Goal: Book appointment/travel/reservation

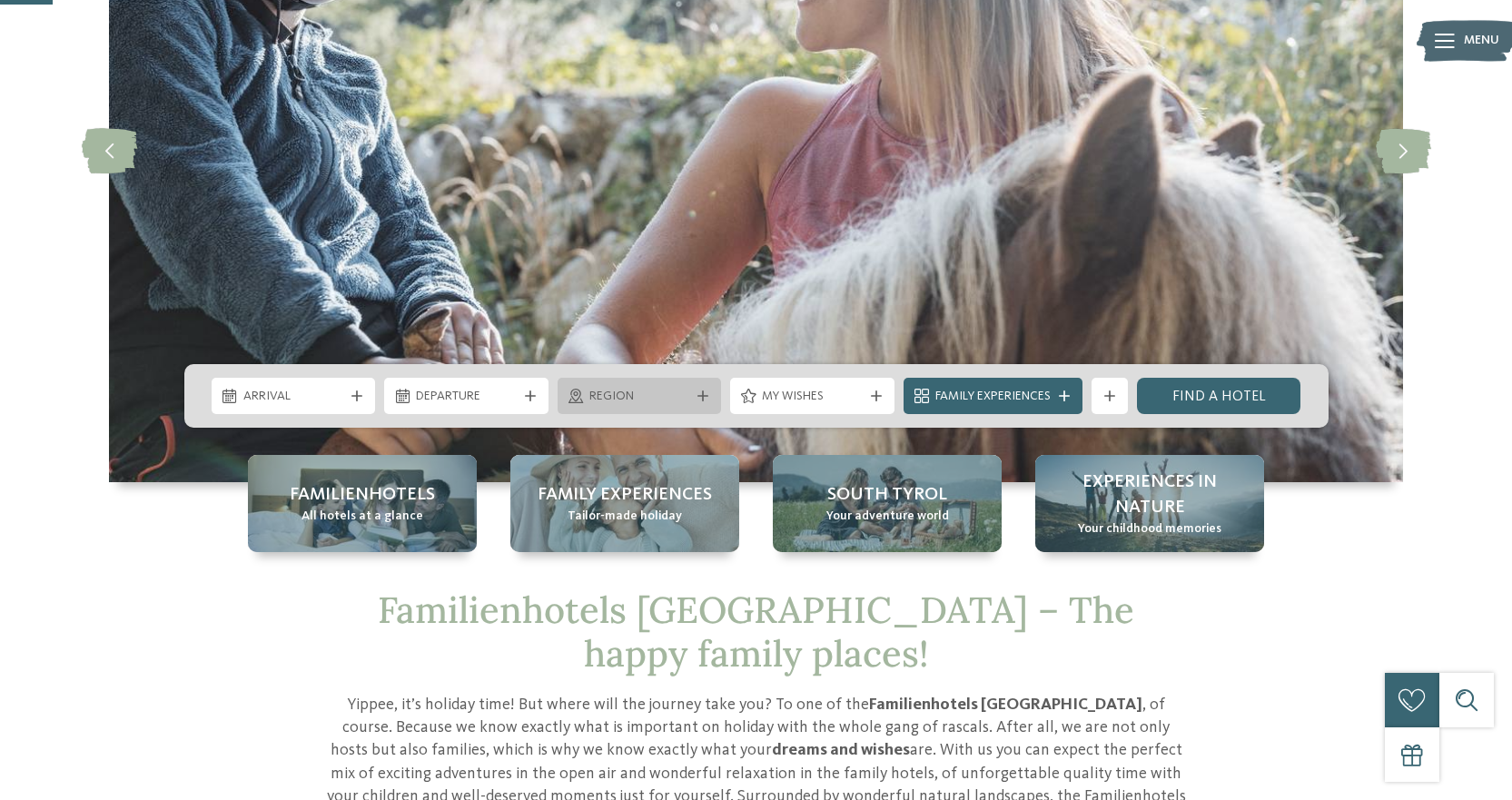
click at [695, 397] on div at bounding box center [702, 396] width 18 height 11
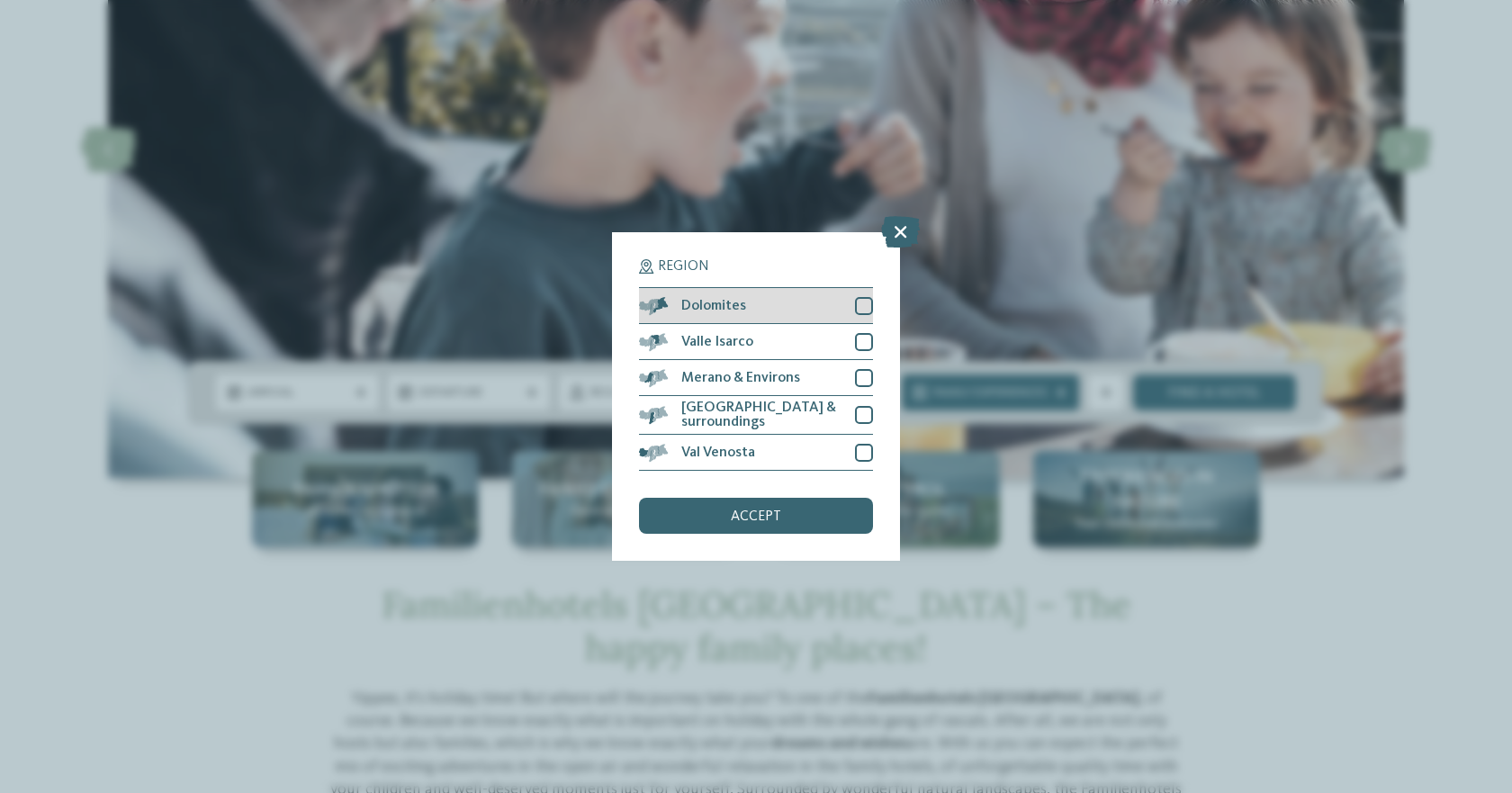
click at [751, 307] on div "Dolomites" at bounding box center [756, 306] width 234 height 36
click at [760, 515] on span "accept" at bounding box center [756, 516] width 51 height 14
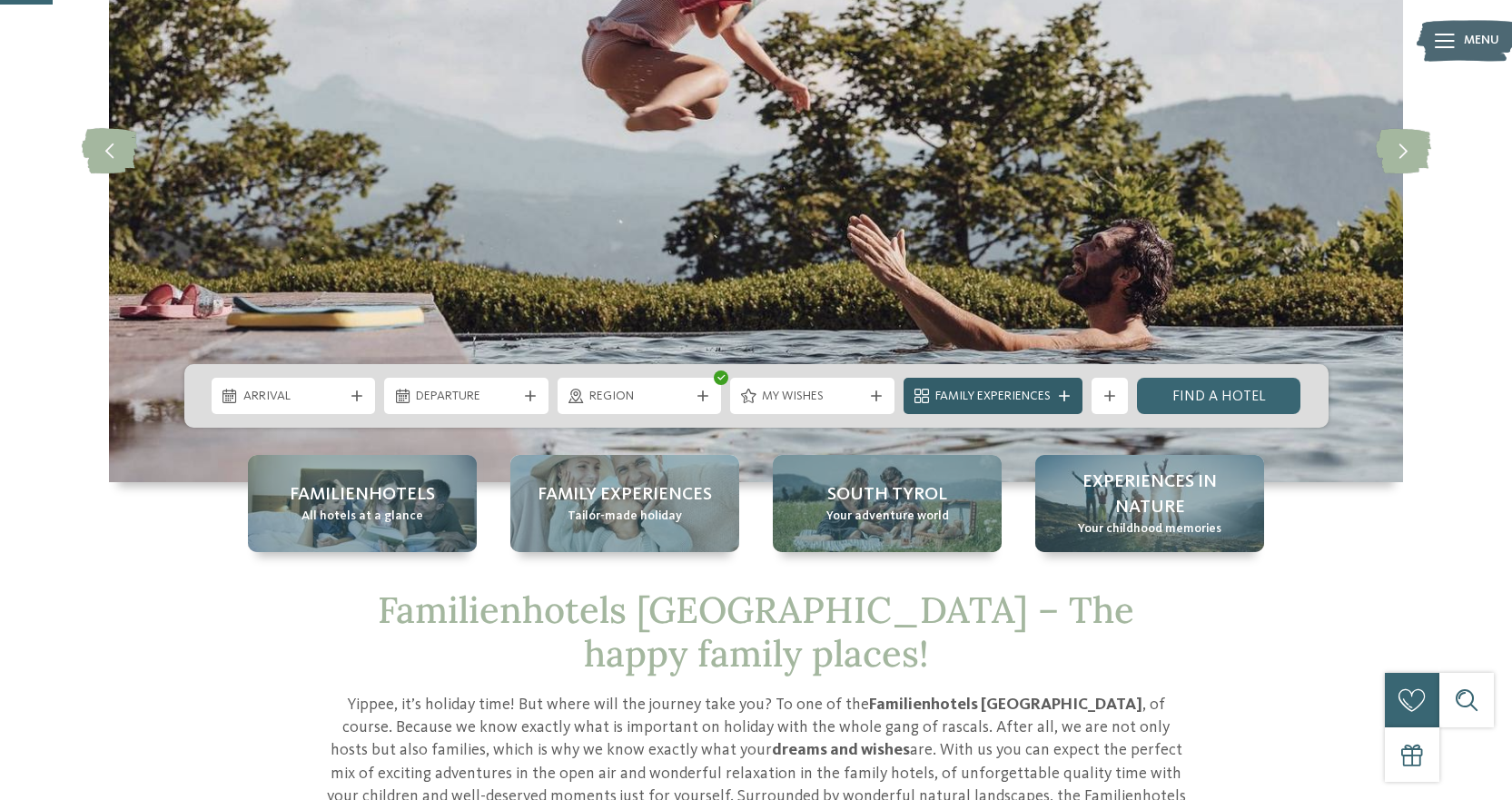
click at [972, 402] on span "Family Experiences" at bounding box center [993, 397] width 115 height 18
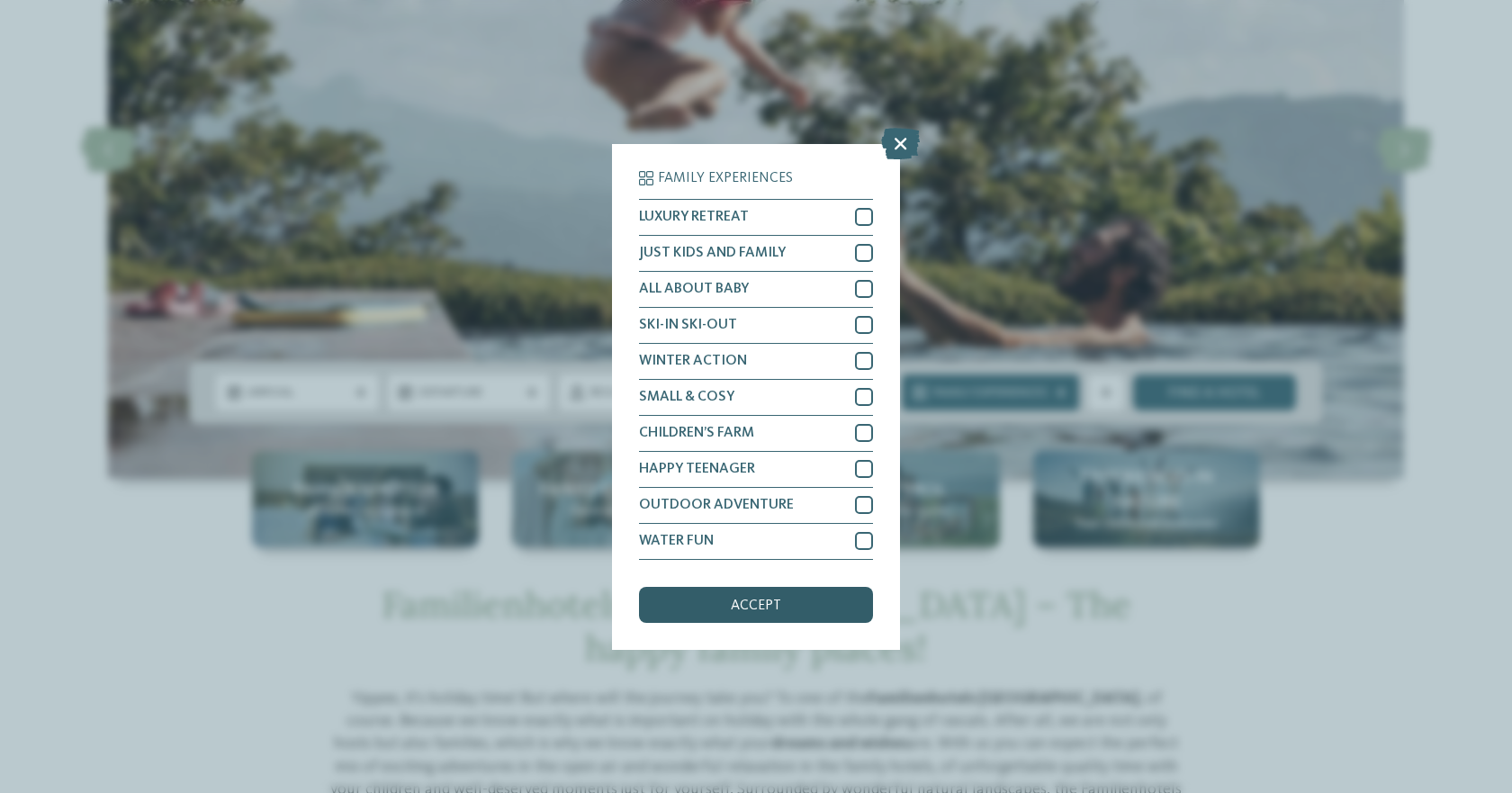
click at [831, 593] on div "accept" at bounding box center [756, 605] width 234 height 36
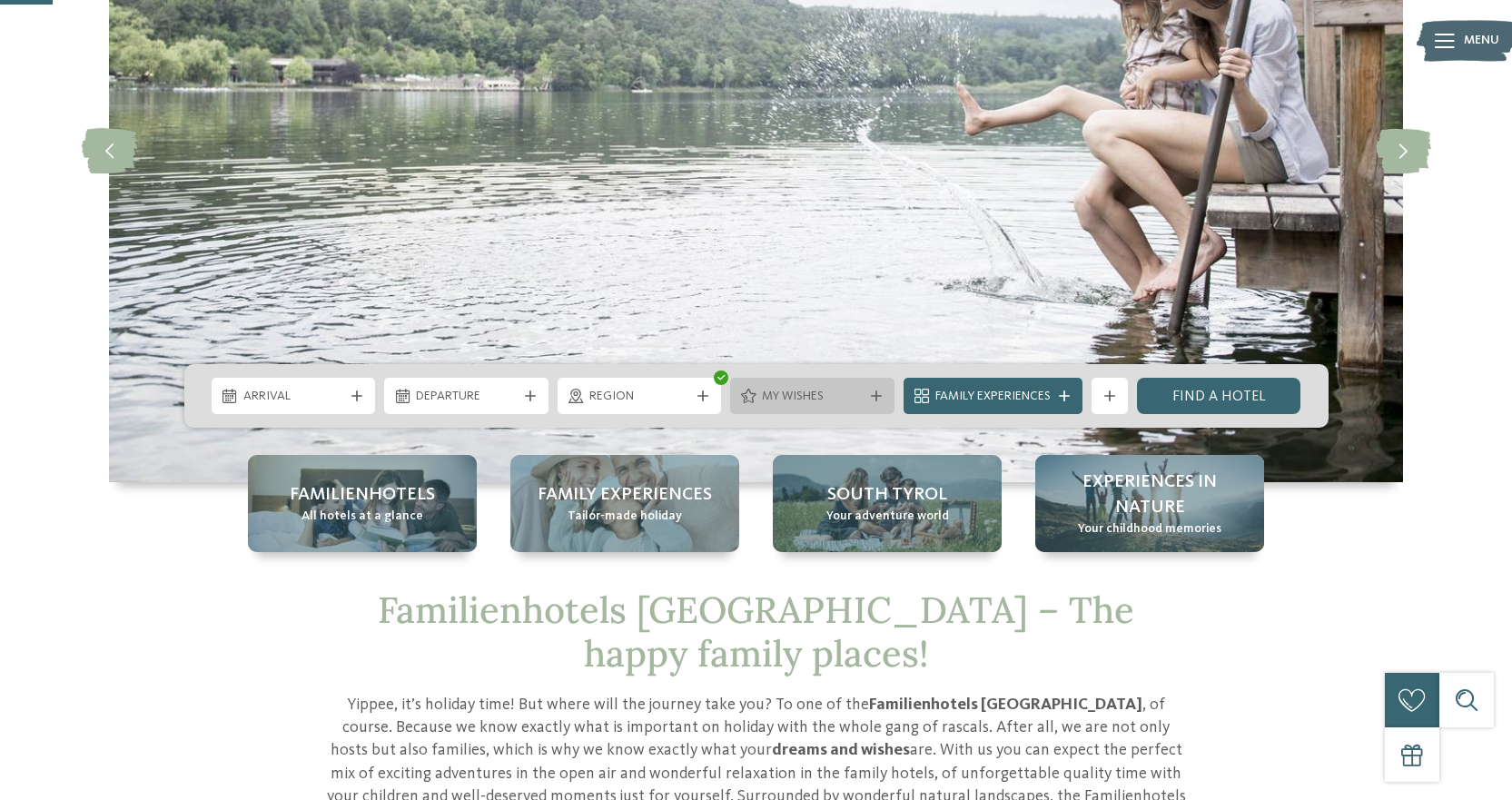
click at [817, 394] on span "My wishes" at bounding box center [813, 397] width 101 height 18
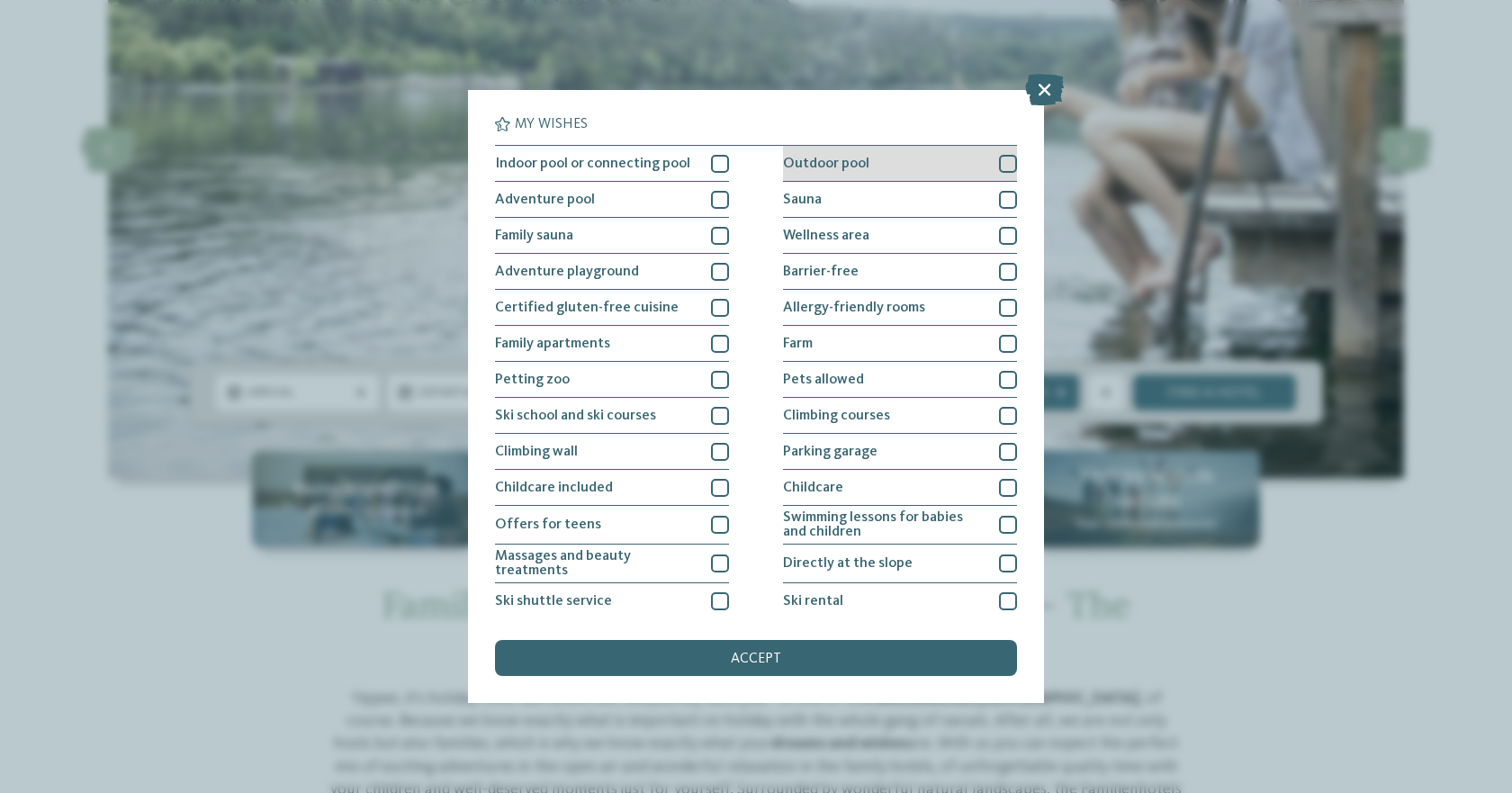
click at [915, 165] on div "Outdoor pool" at bounding box center [900, 164] width 234 height 36
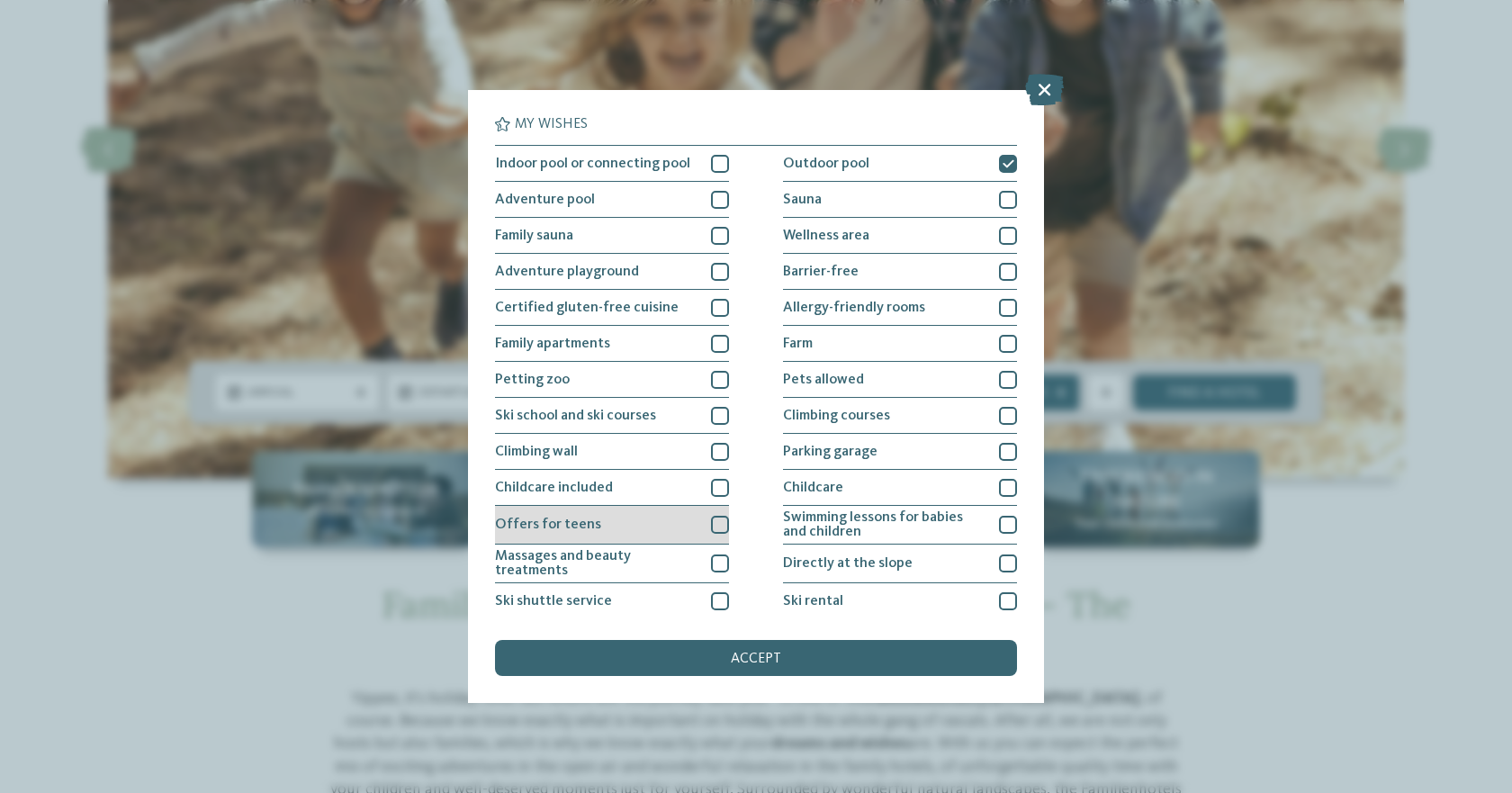
click at [625, 522] on div "Offers for teens" at bounding box center [612, 525] width 234 height 38
click at [625, 518] on div "Offers for teens" at bounding box center [612, 525] width 234 height 38
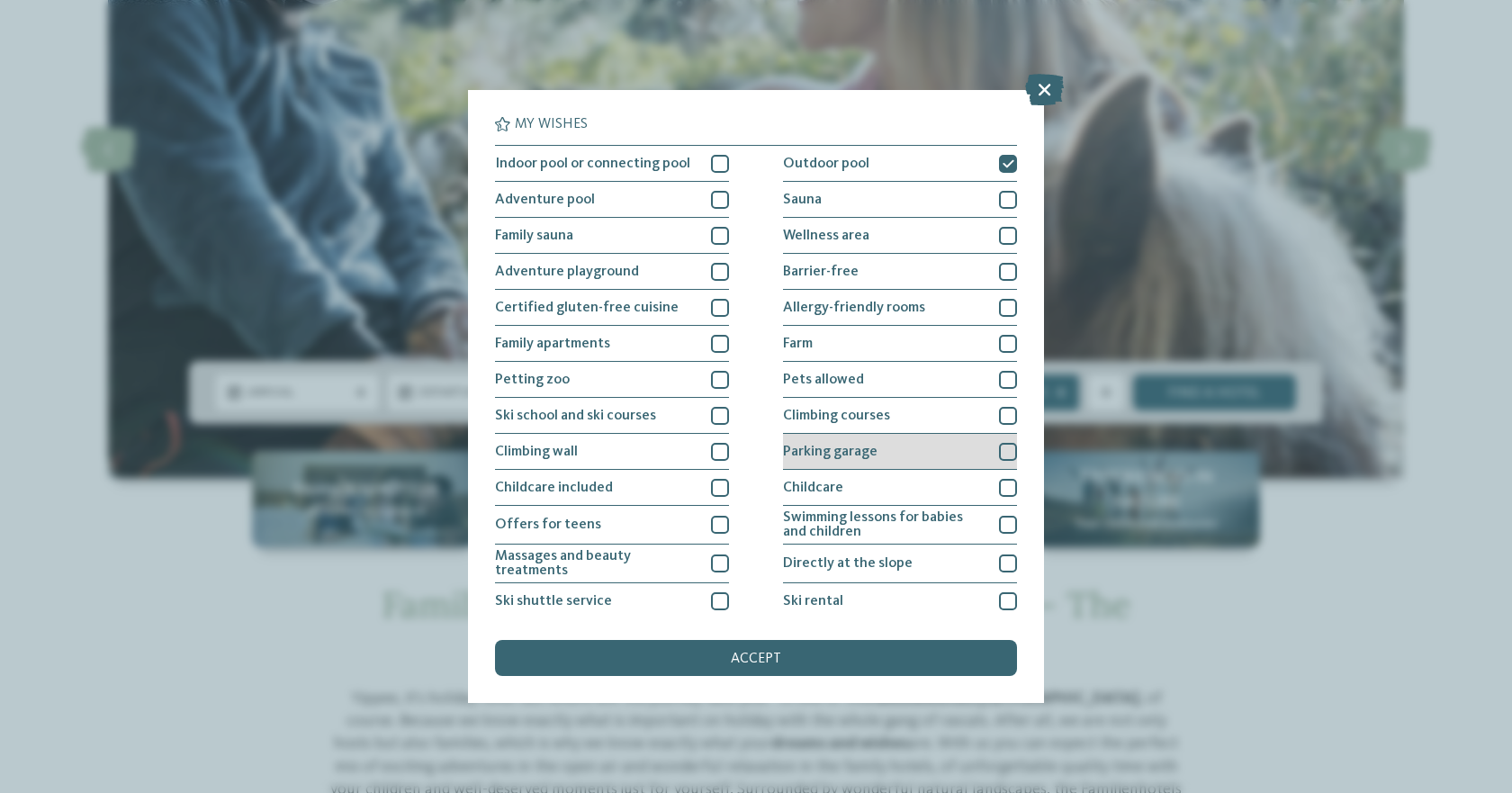
click at [894, 453] on div "Parking garage" at bounding box center [900, 453] width 234 height 36
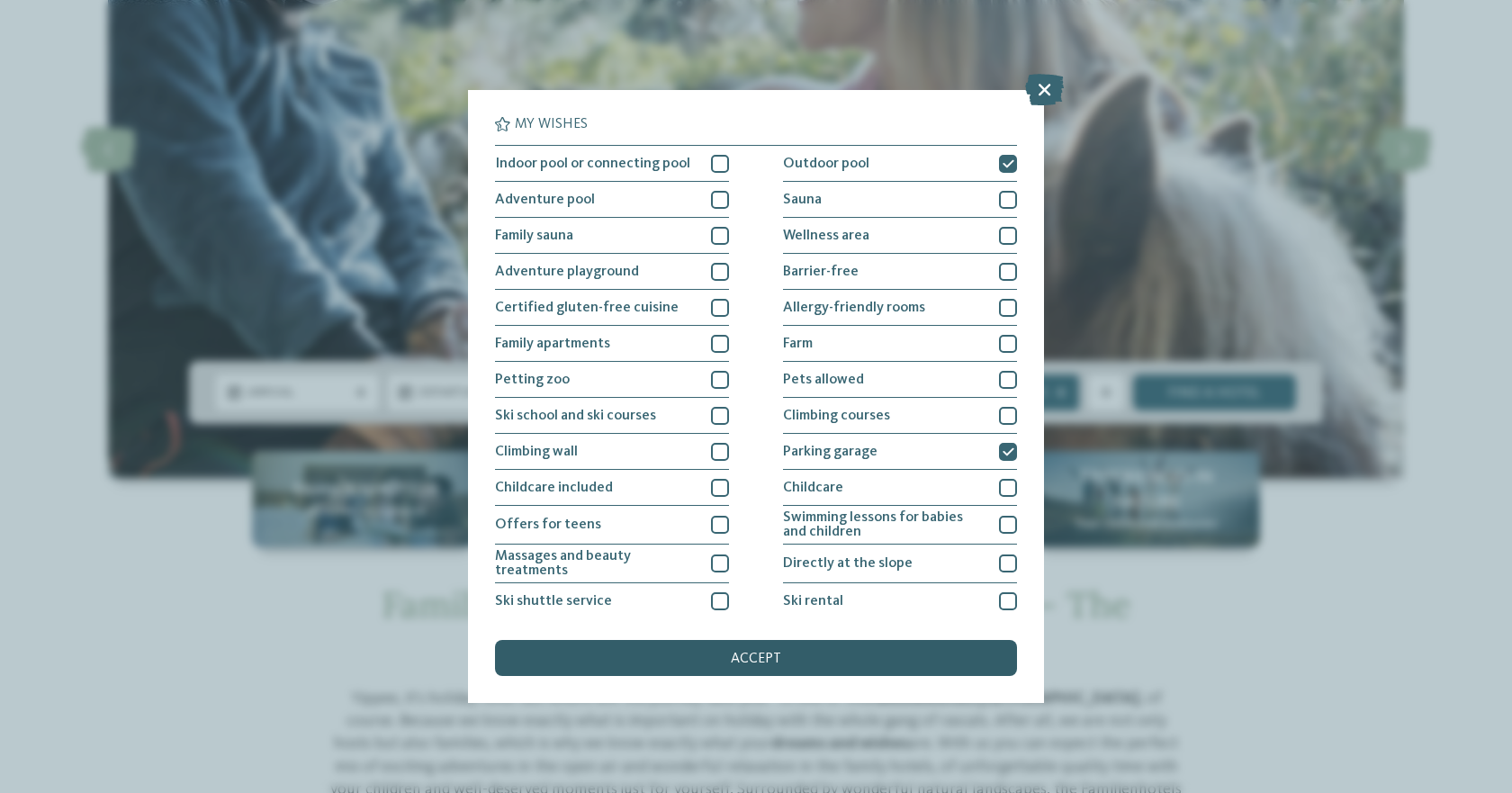
click at [845, 648] on div "accept" at bounding box center [756, 658] width 523 height 36
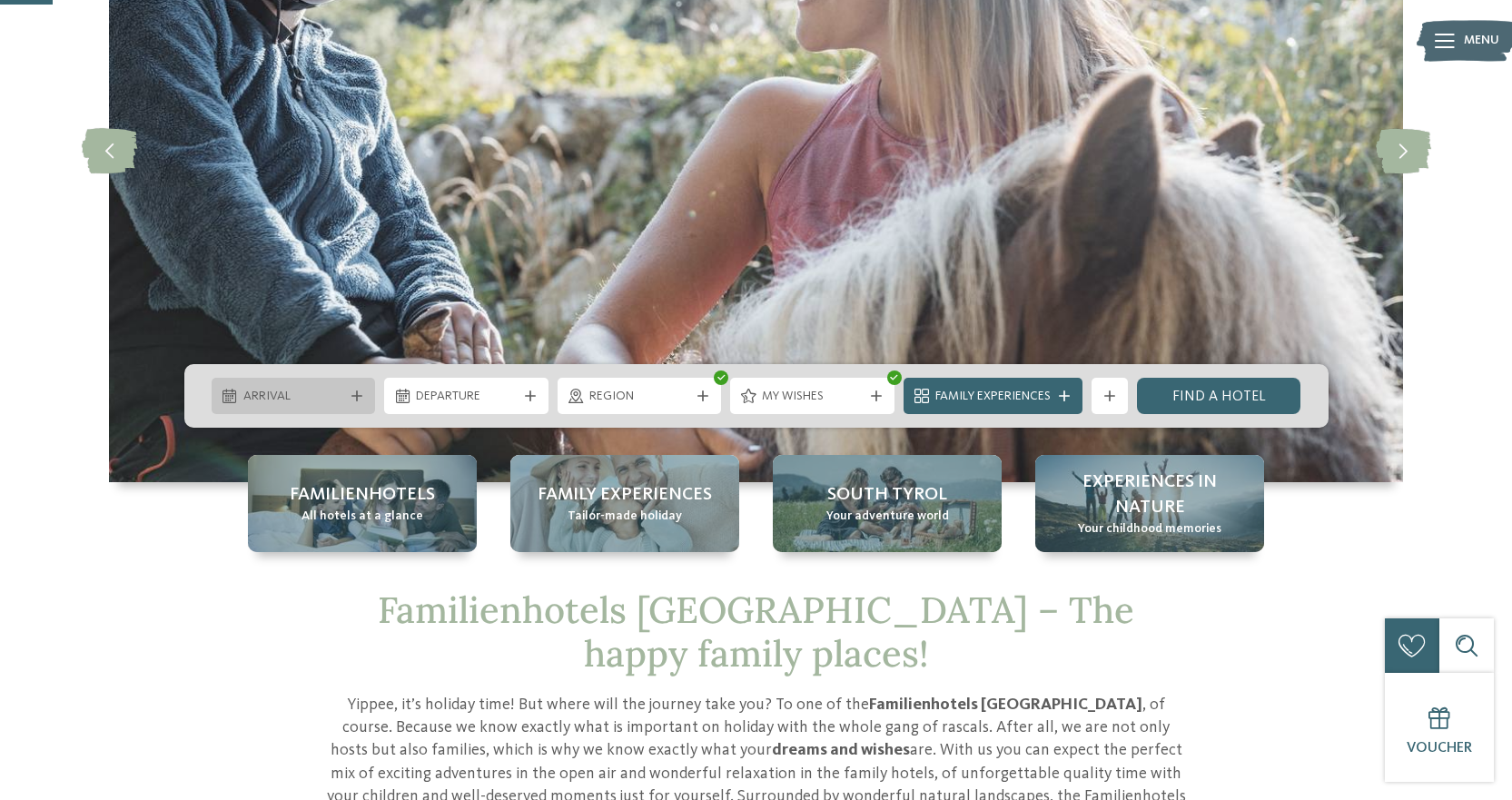
click at [330, 392] on span "Arrival" at bounding box center [294, 397] width 101 height 18
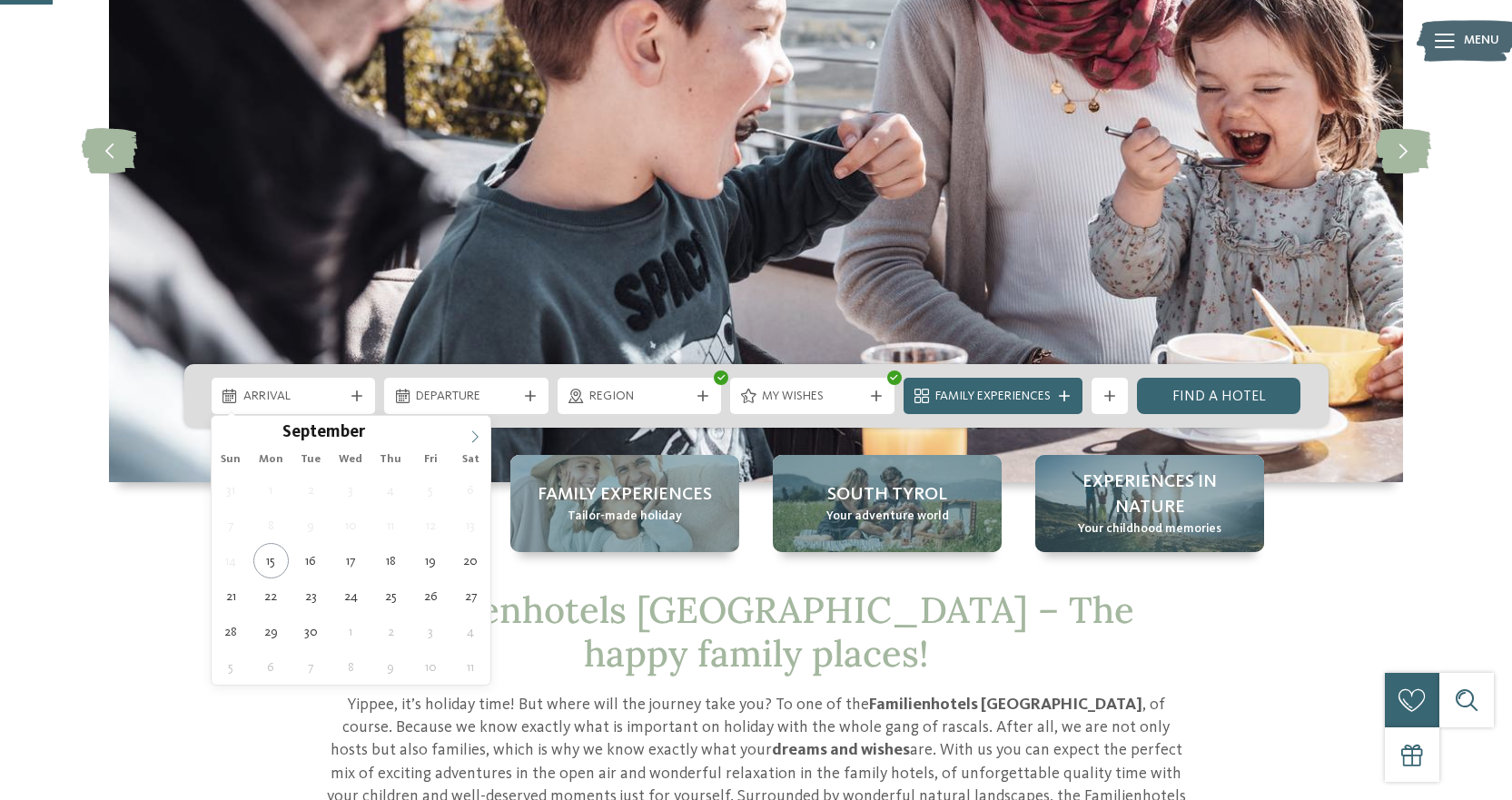
click at [472, 442] on icon at bounding box center [474, 436] width 13 height 13
type input "****"
click at [468, 442] on icon at bounding box center [474, 436] width 13 height 13
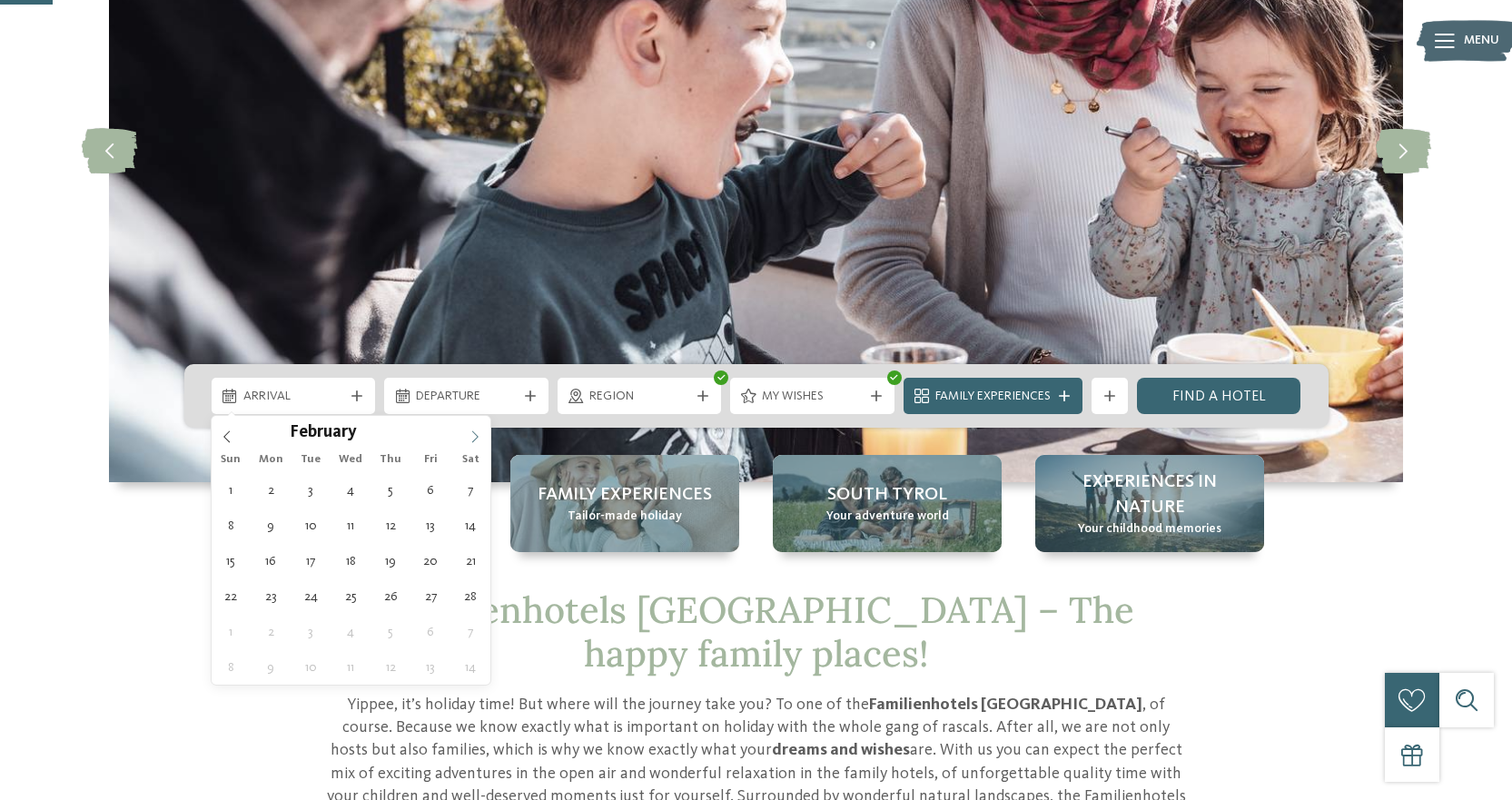
click at [468, 442] on icon at bounding box center [474, 436] width 13 height 13
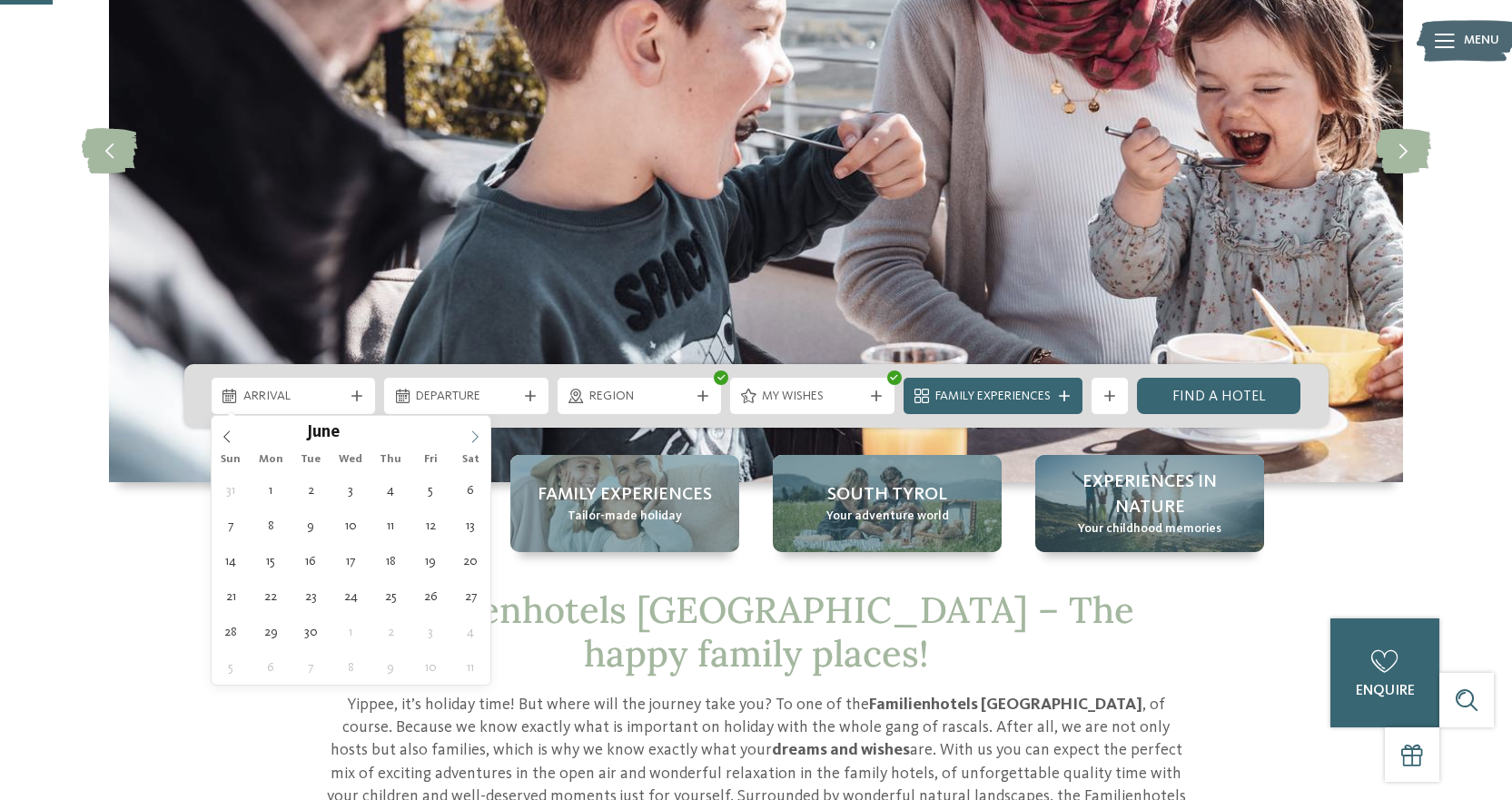
click at [468, 442] on icon at bounding box center [474, 436] width 13 height 13
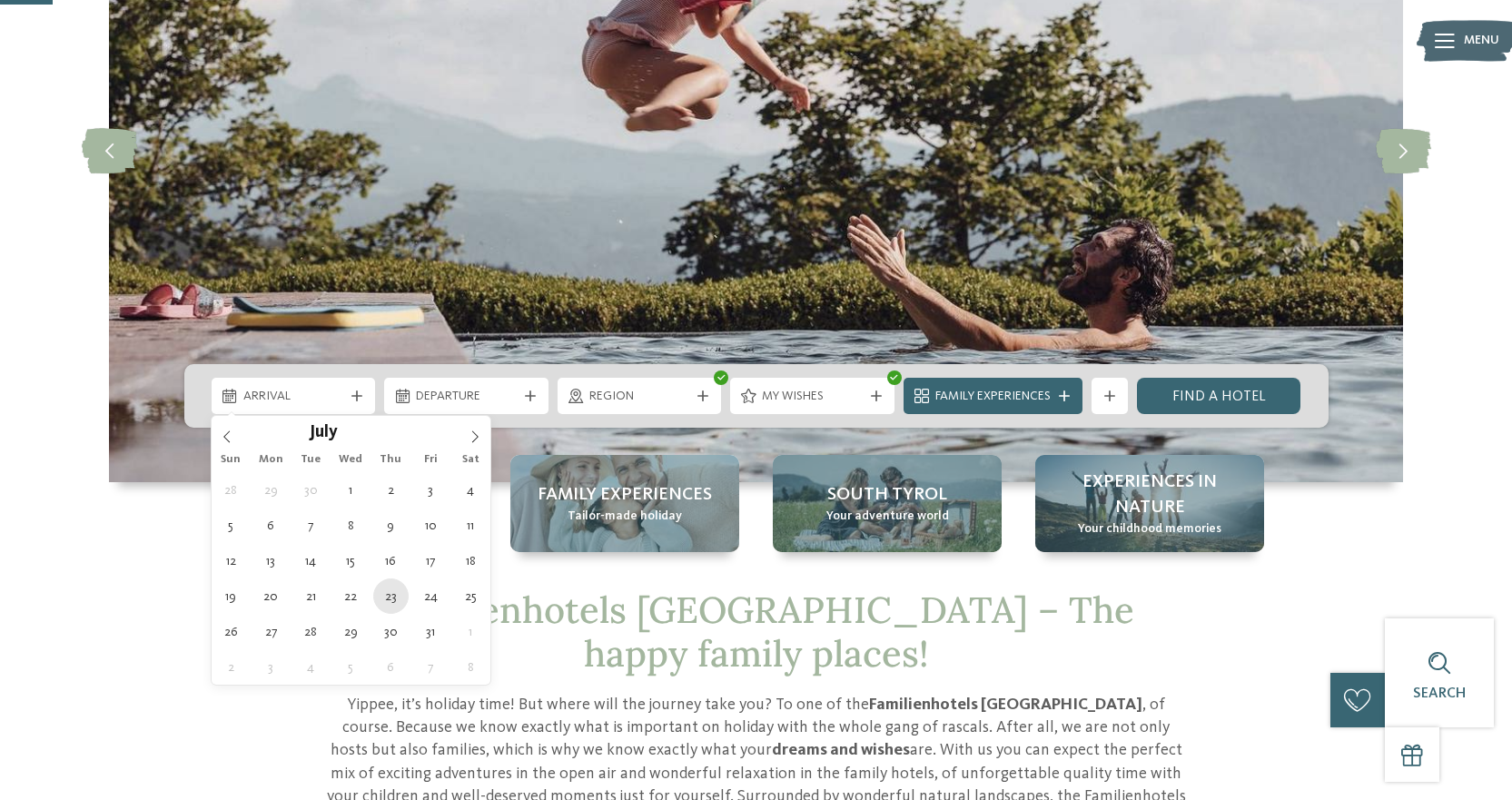
type div "23.07.2026"
type input "****"
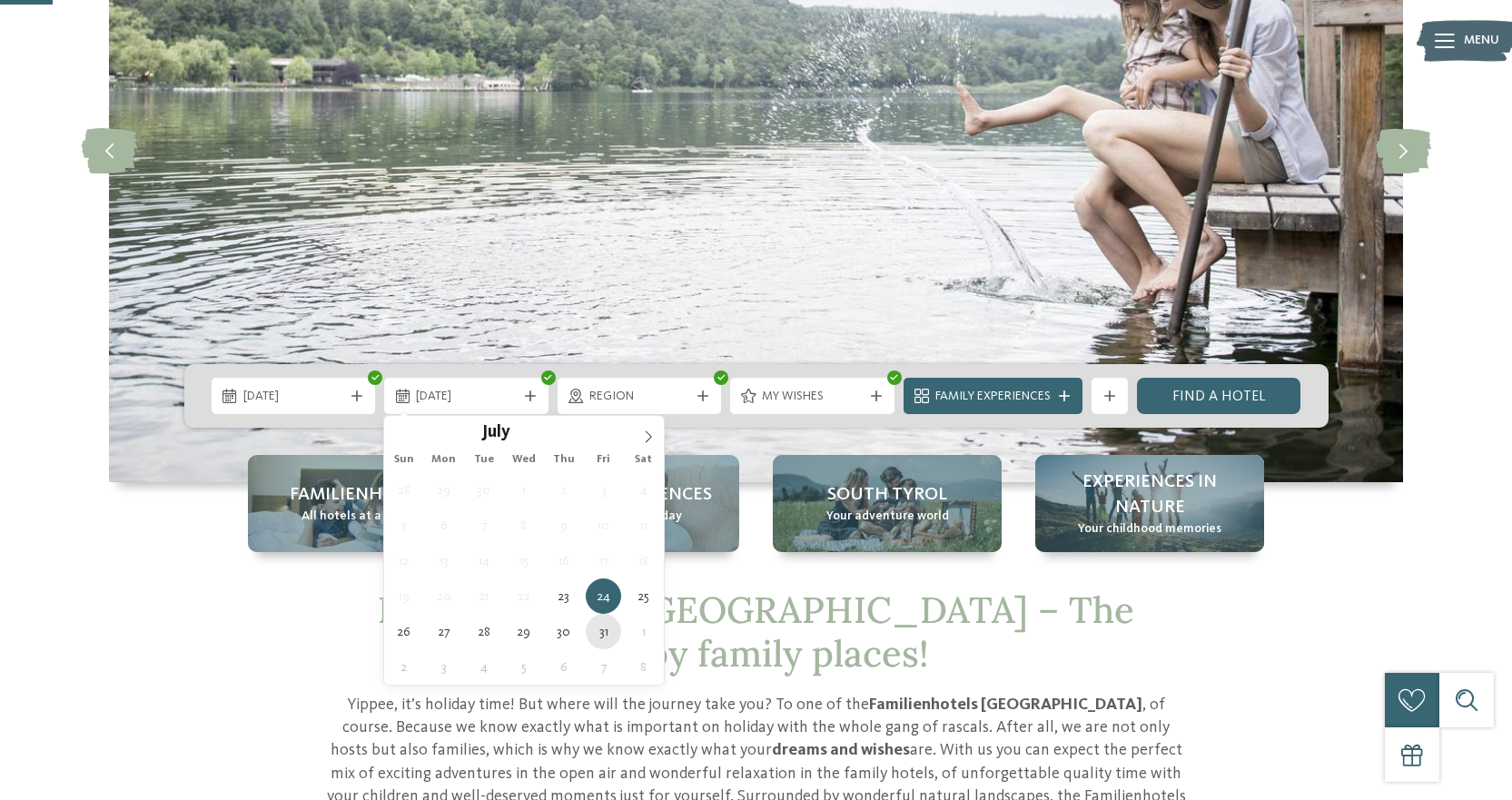
type div "31.07.2026"
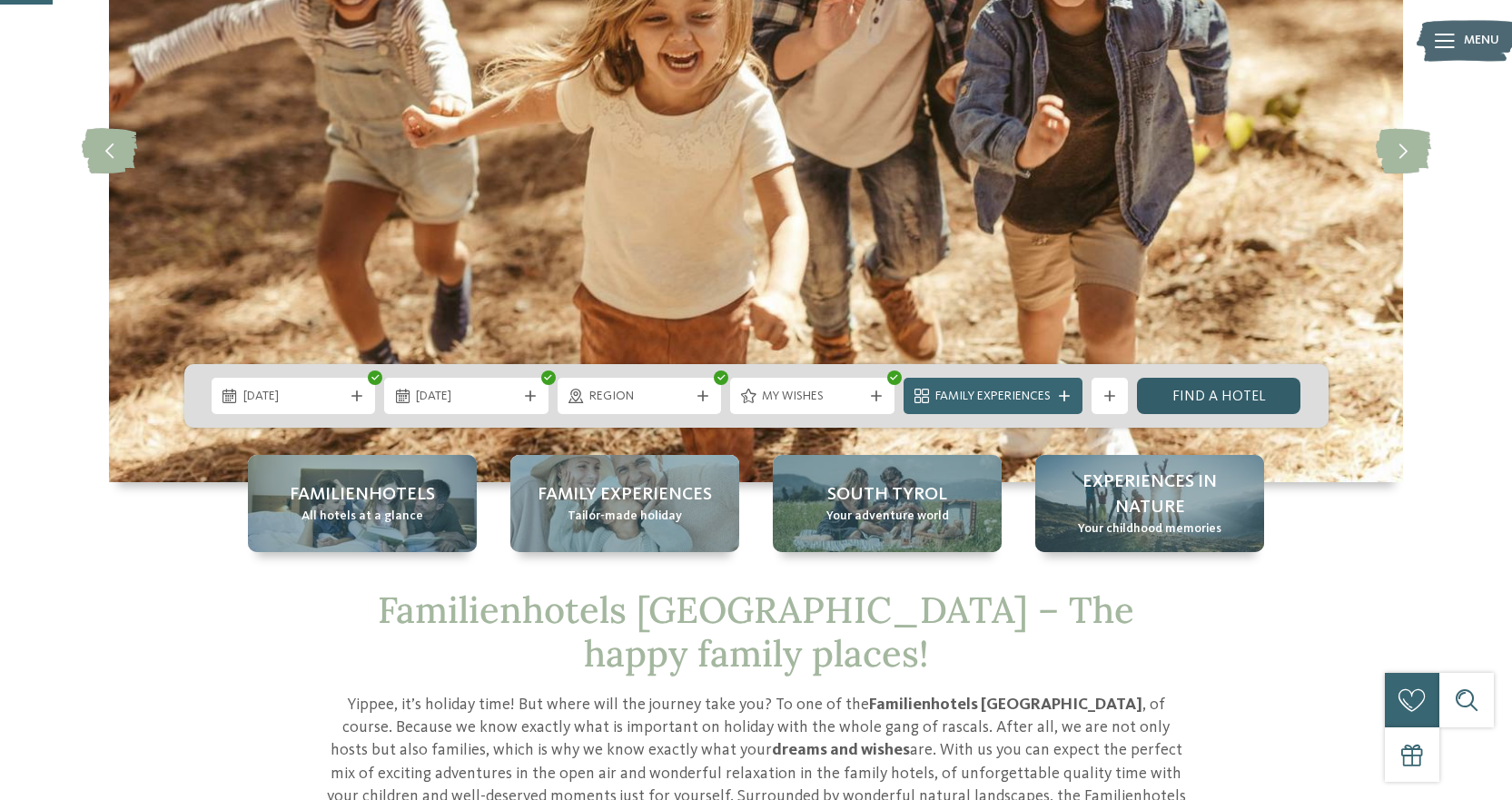
click at [1223, 392] on link "Find a hotel" at bounding box center [1219, 397] width 164 height 37
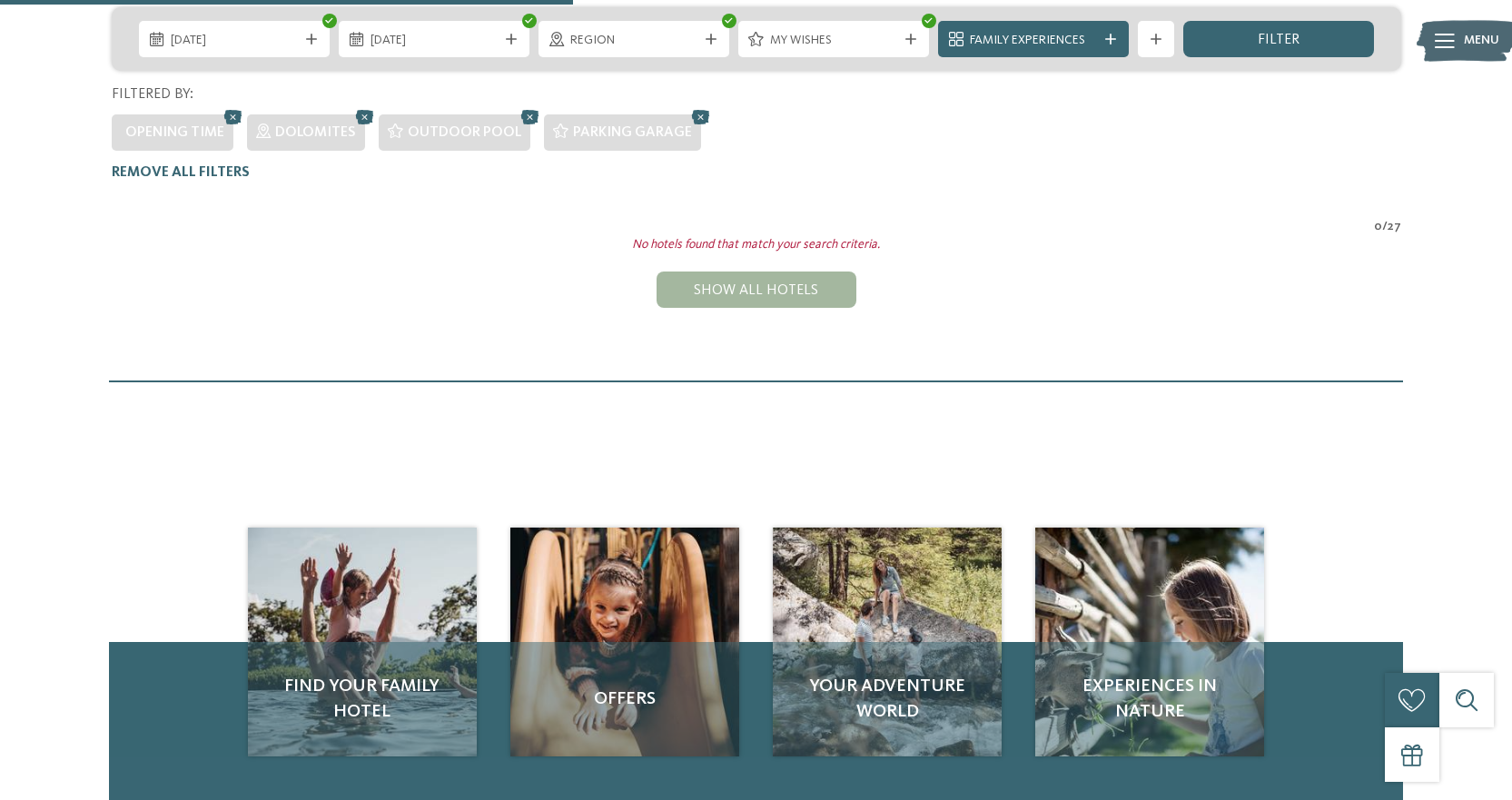
scroll to position [370, 0]
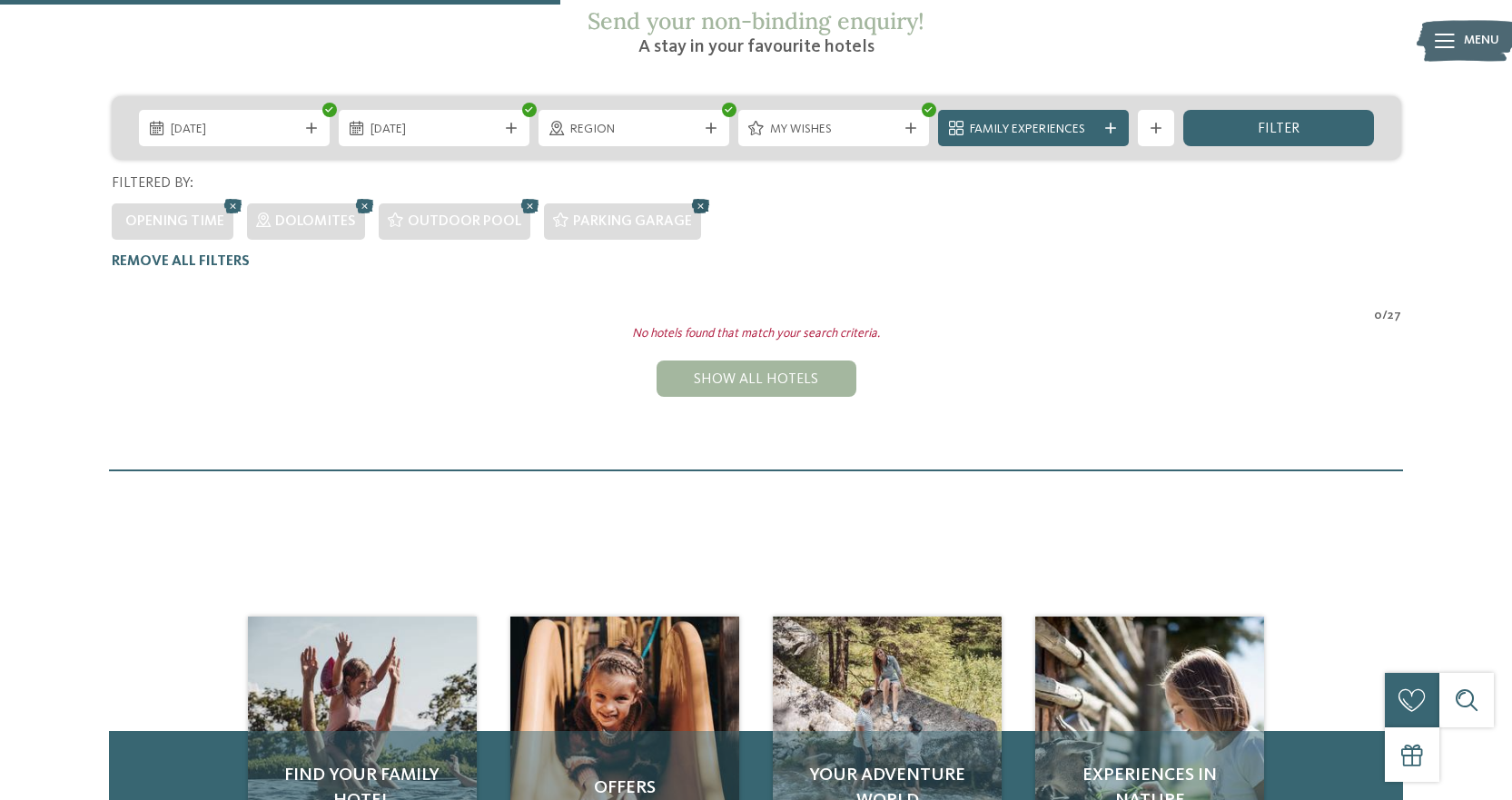
click at [693, 194] on icon at bounding box center [701, 206] width 27 height 23
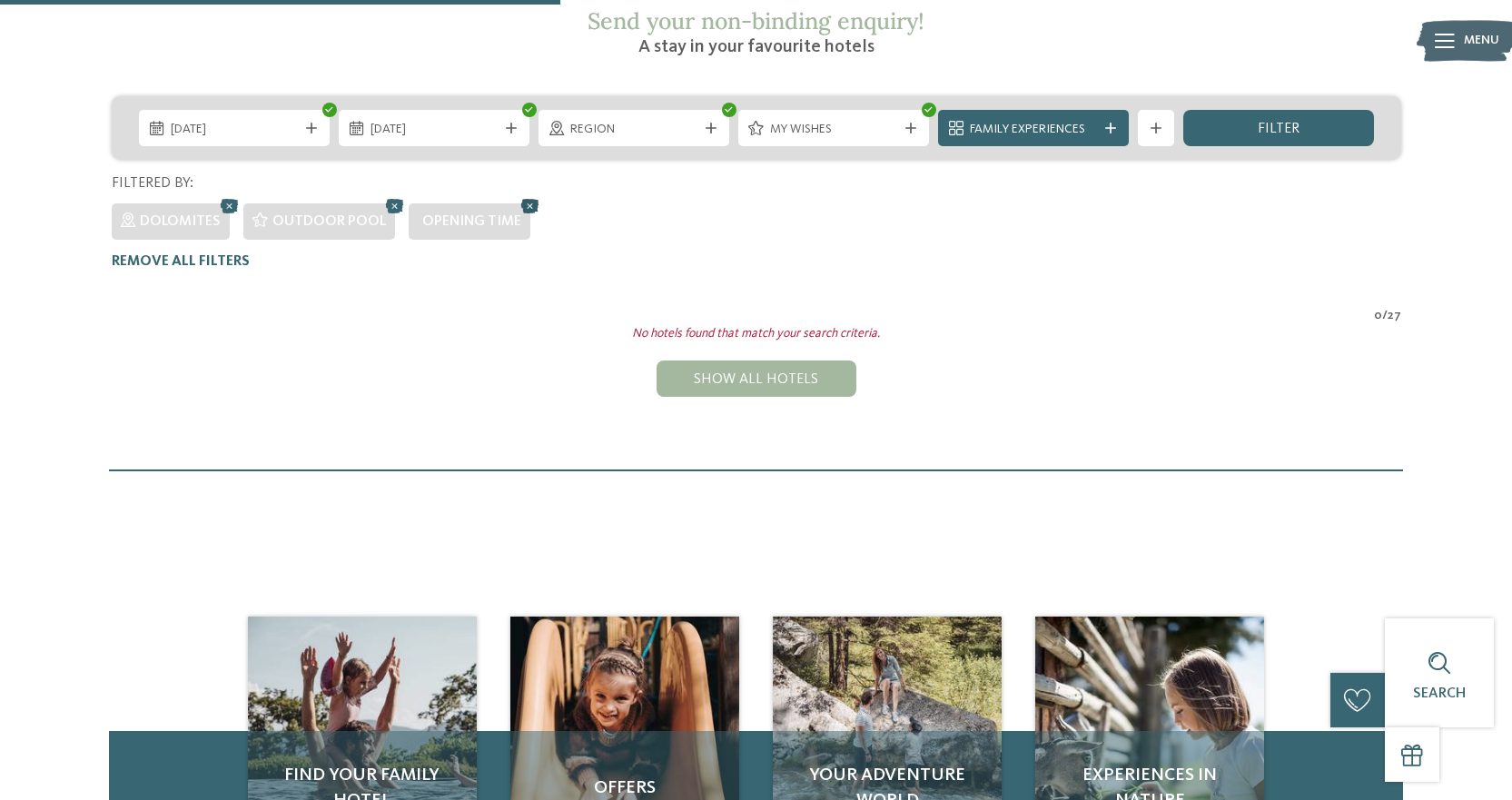
click at [517, 194] on icon at bounding box center [530, 206] width 27 height 23
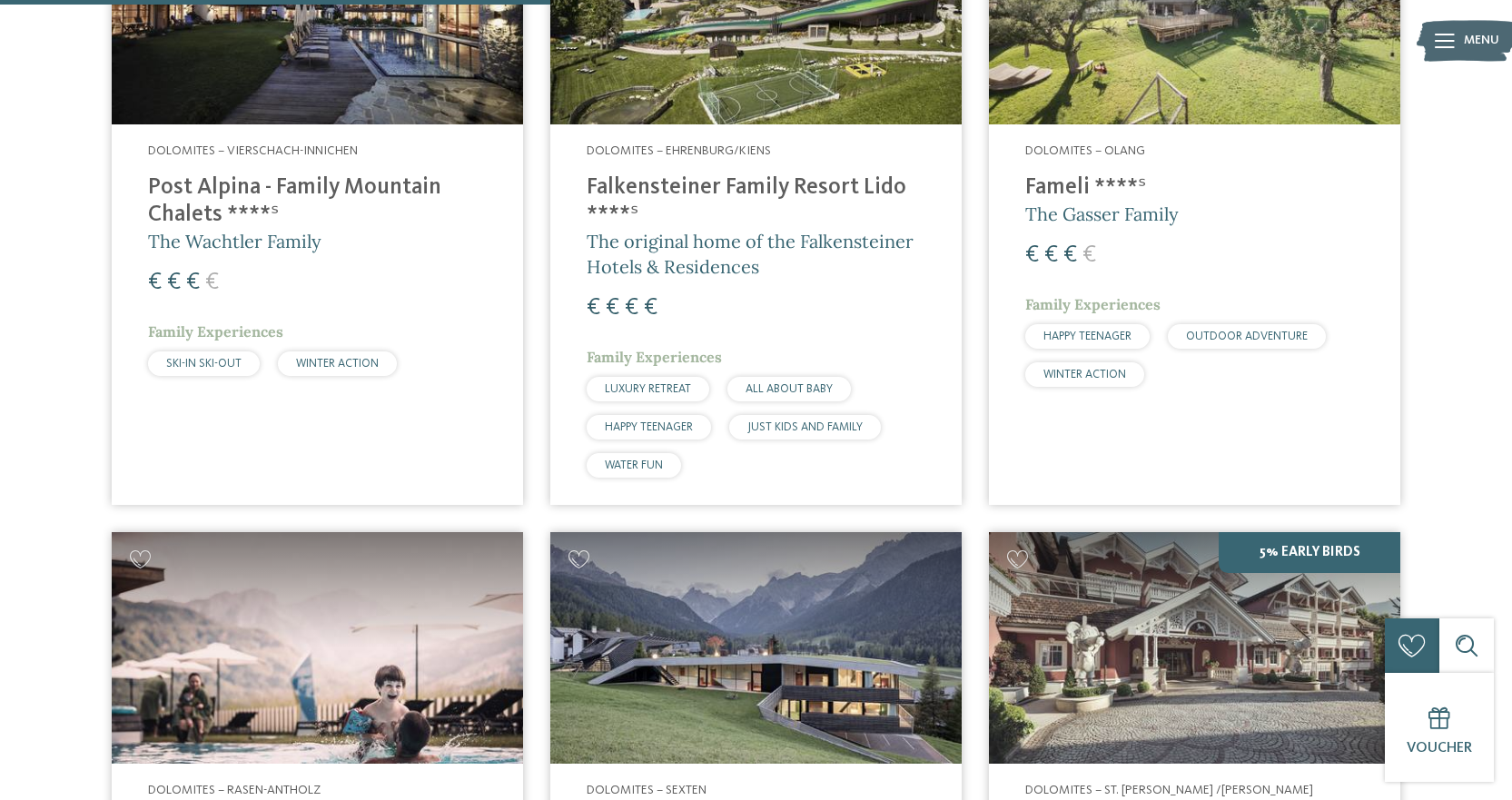
scroll to position [552, 0]
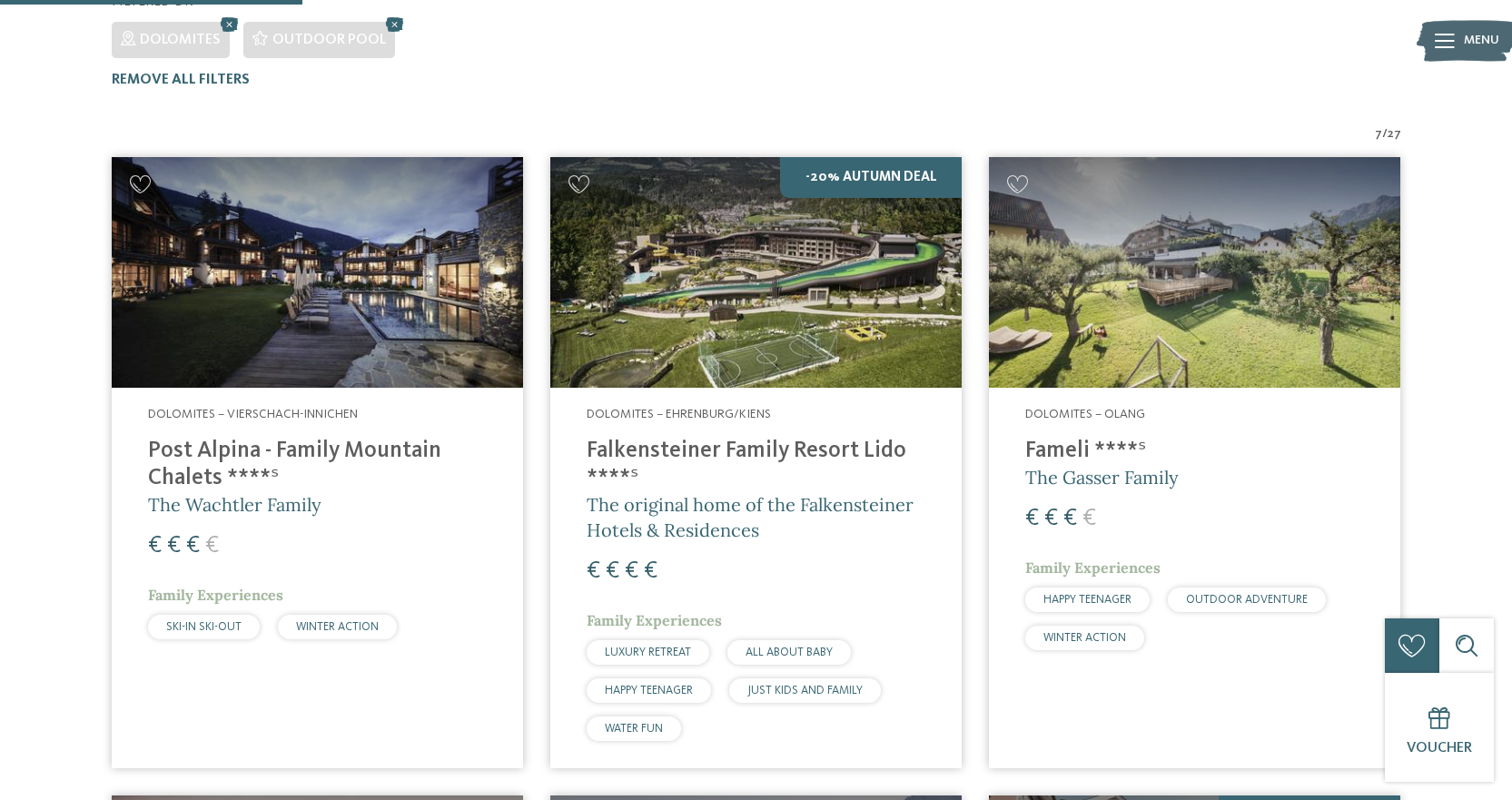
click at [240, 282] on img at bounding box center [316, 272] width 411 height 231
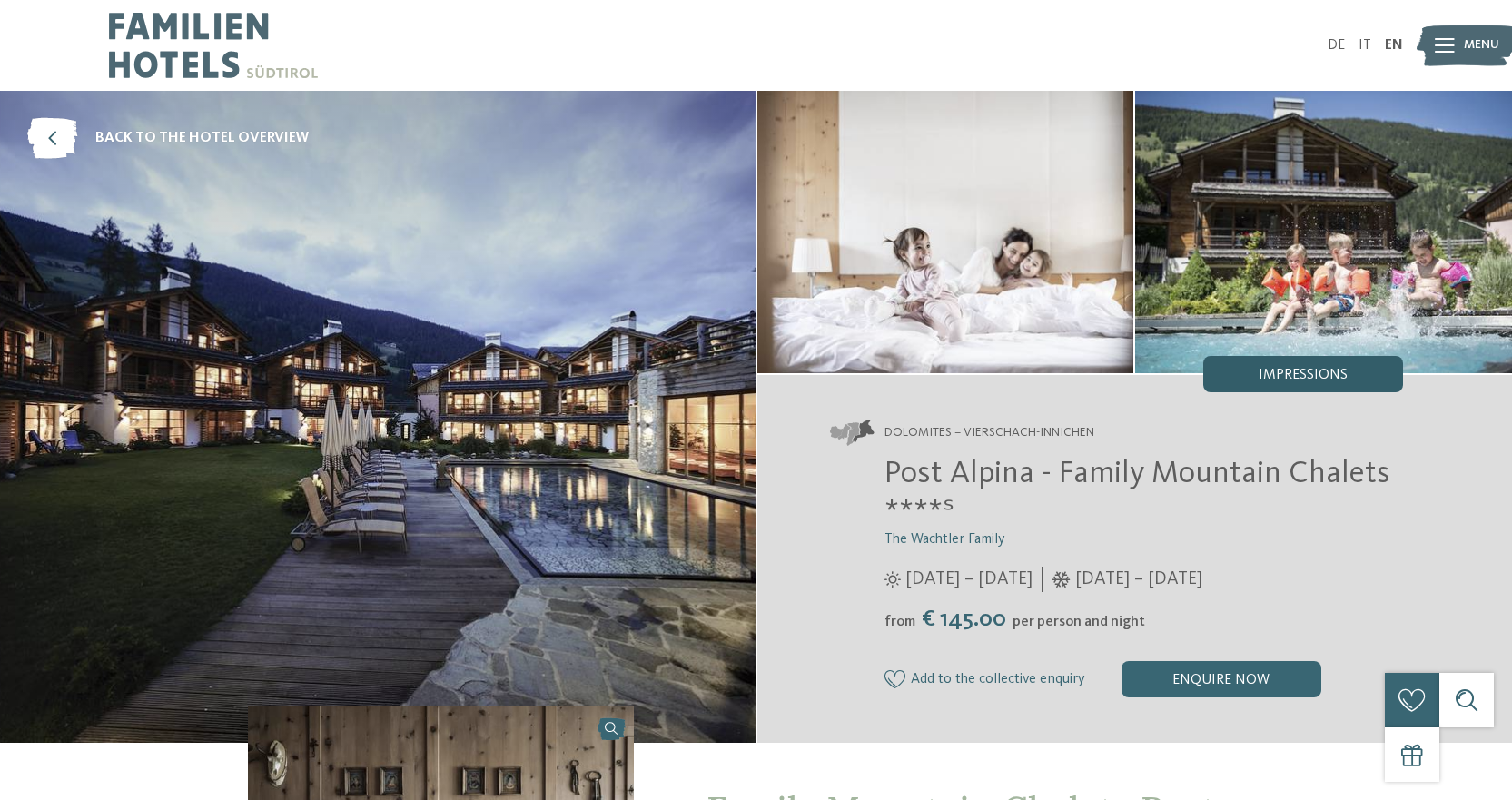
click at [1290, 378] on span "Impressions" at bounding box center [1303, 374] width 89 height 15
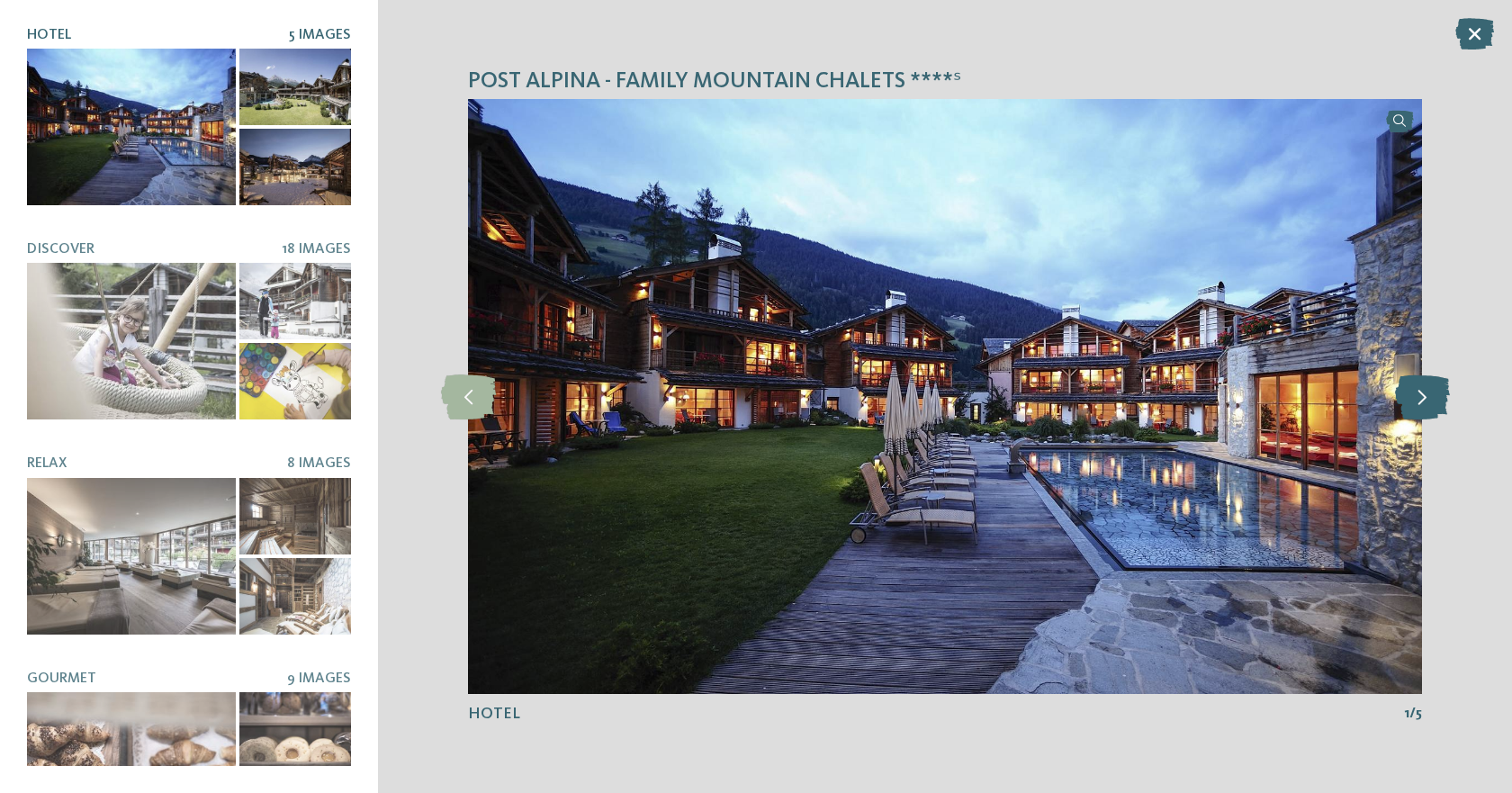
click at [1428, 402] on icon at bounding box center [1422, 397] width 55 height 45
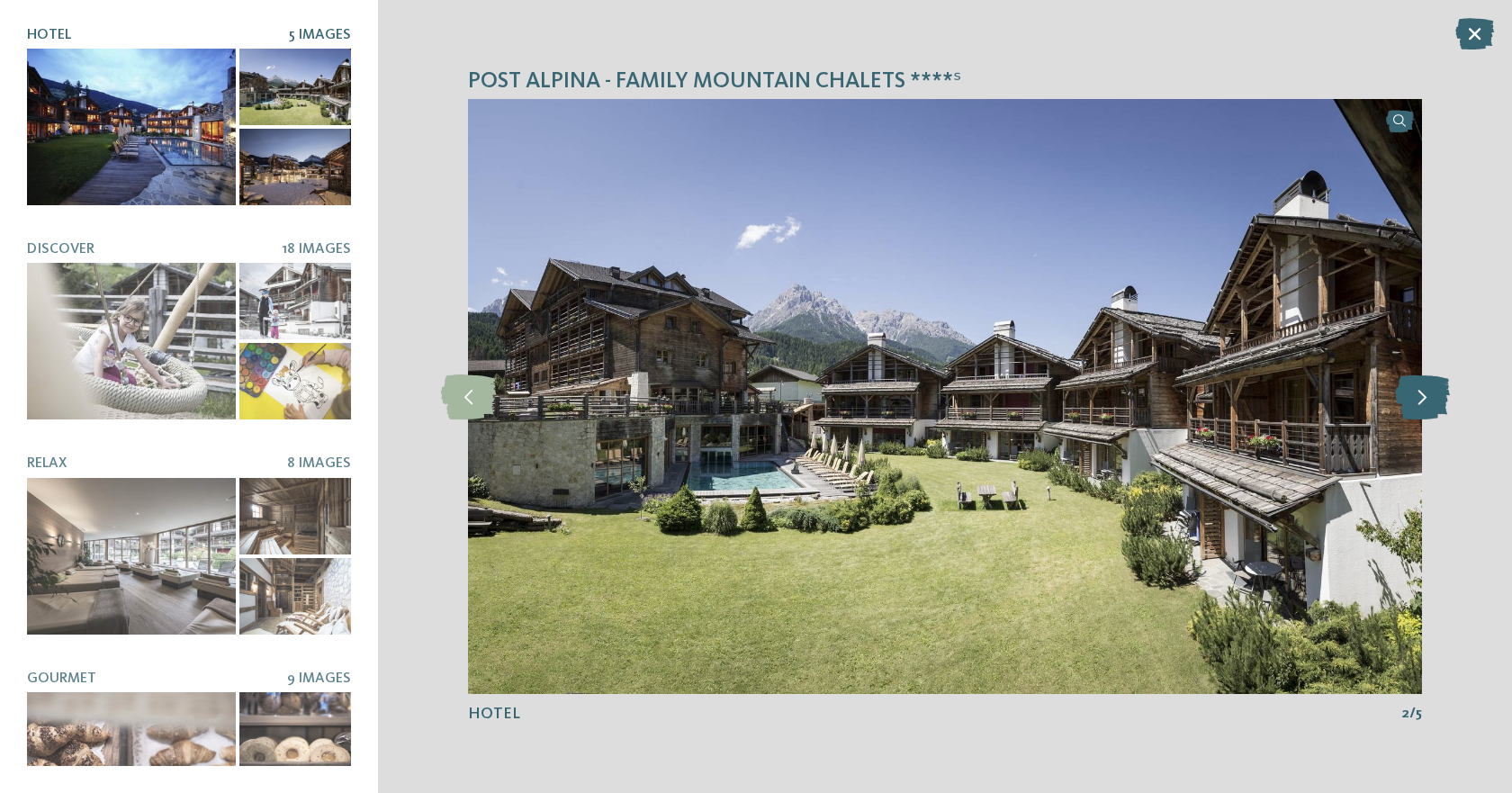
click at [1428, 401] on icon at bounding box center [1422, 397] width 55 height 45
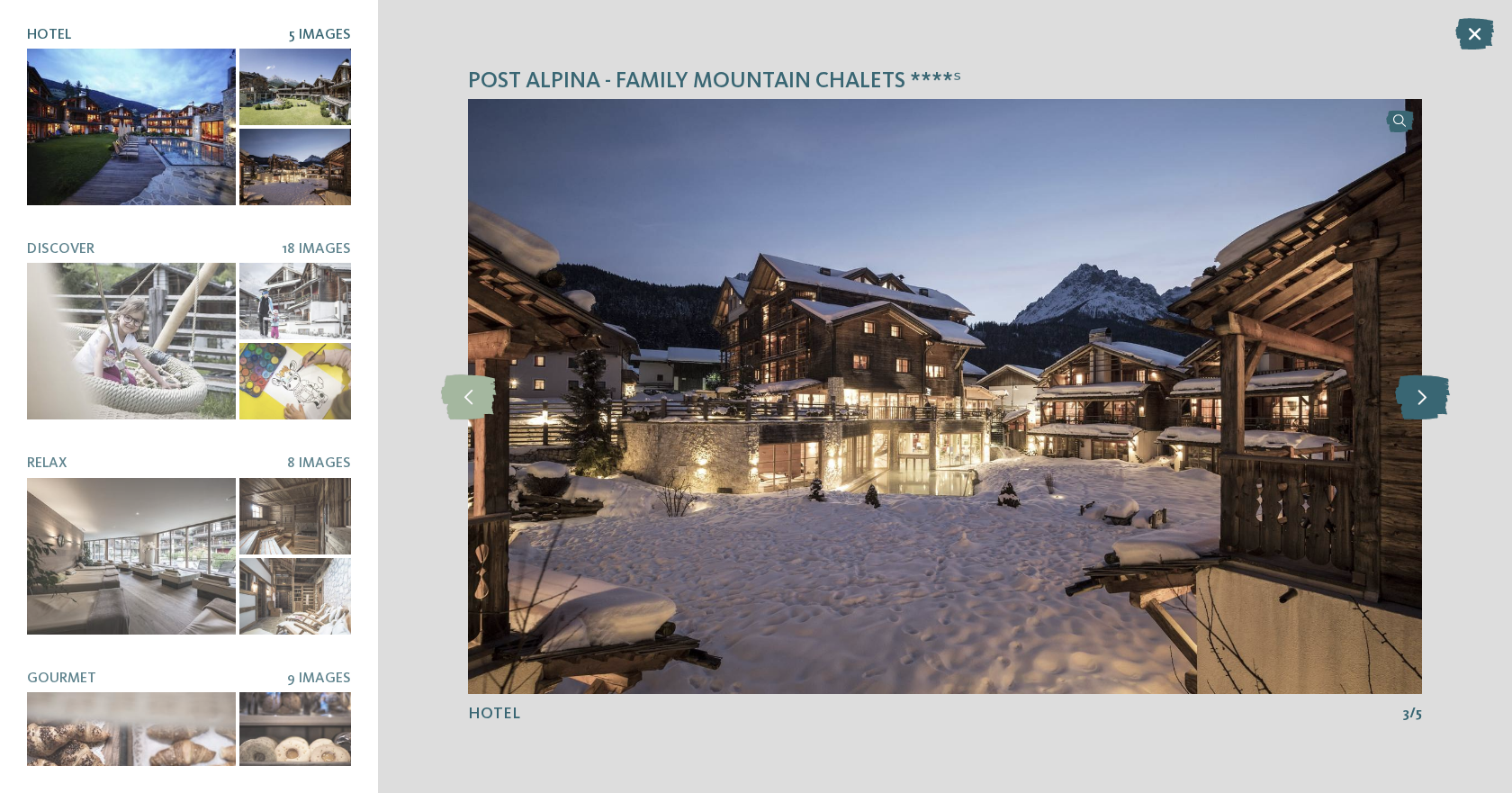
click at [1428, 401] on icon at bounding box center [1422, 397] width 55 height 45
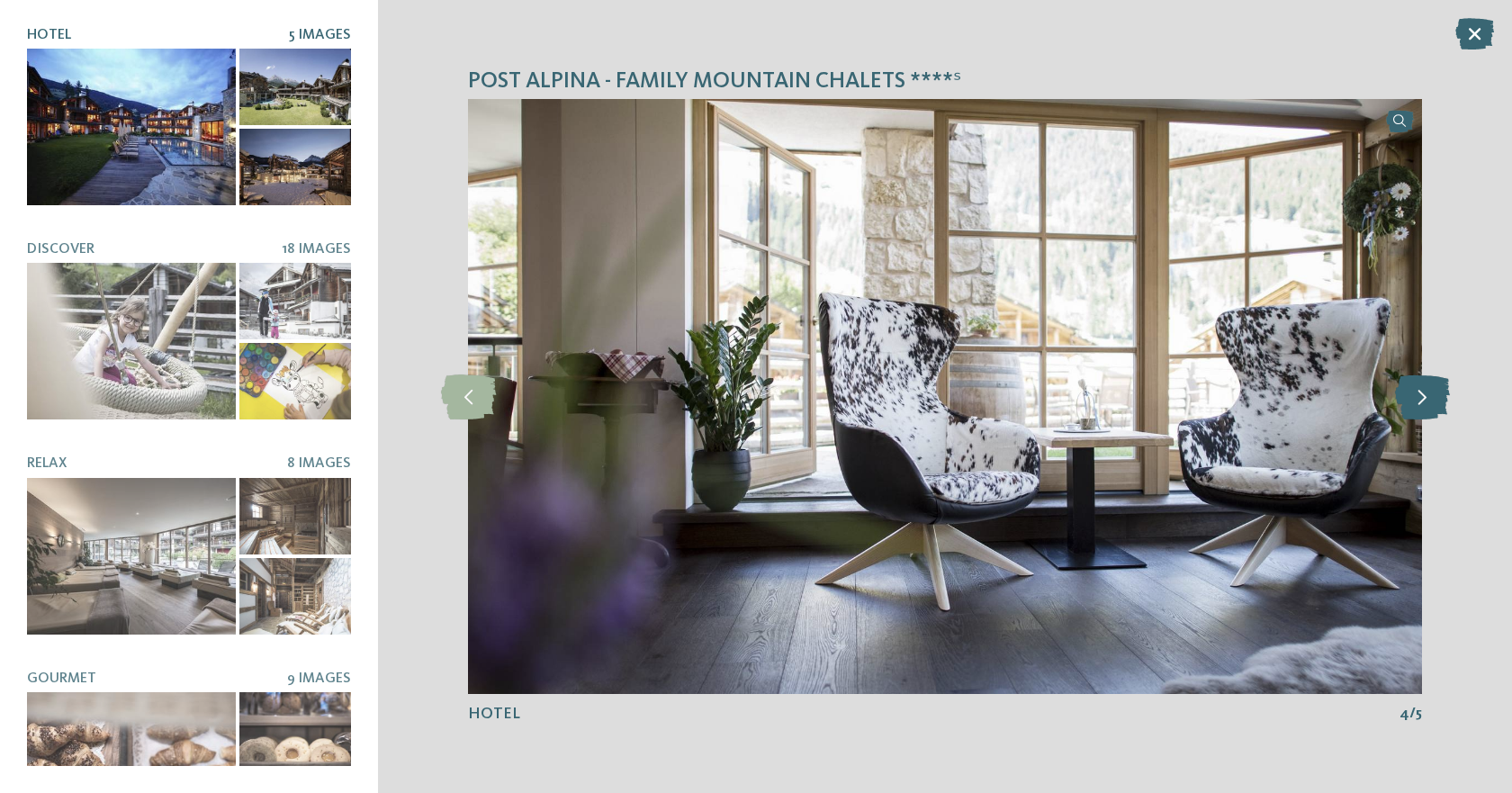
click at [1428, 401] on icon at bounding box center [1422, 397] width 55 height 45
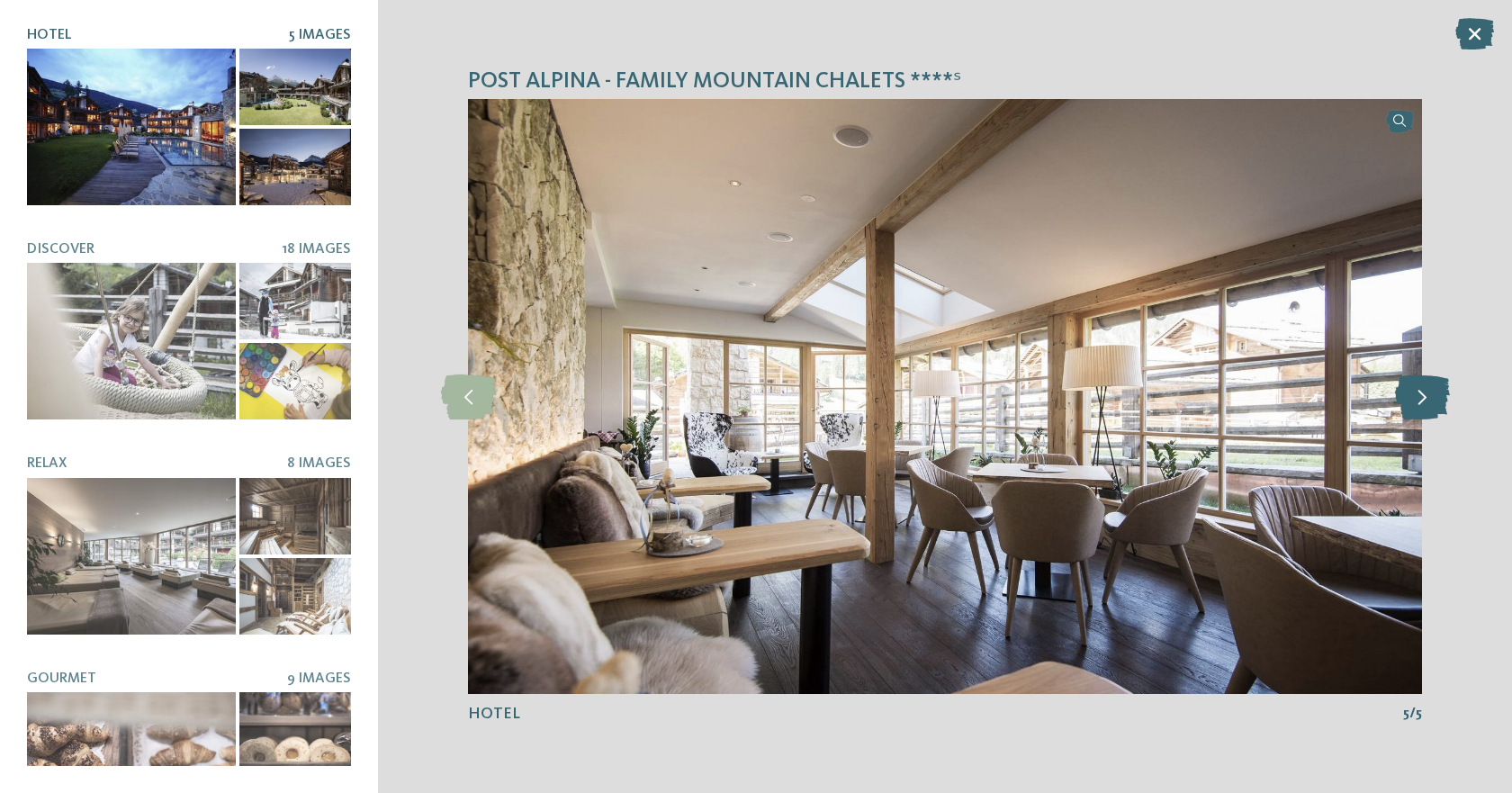
click at [1428, 401] on icon at bounding box center [1422, 397] width 55 height 45
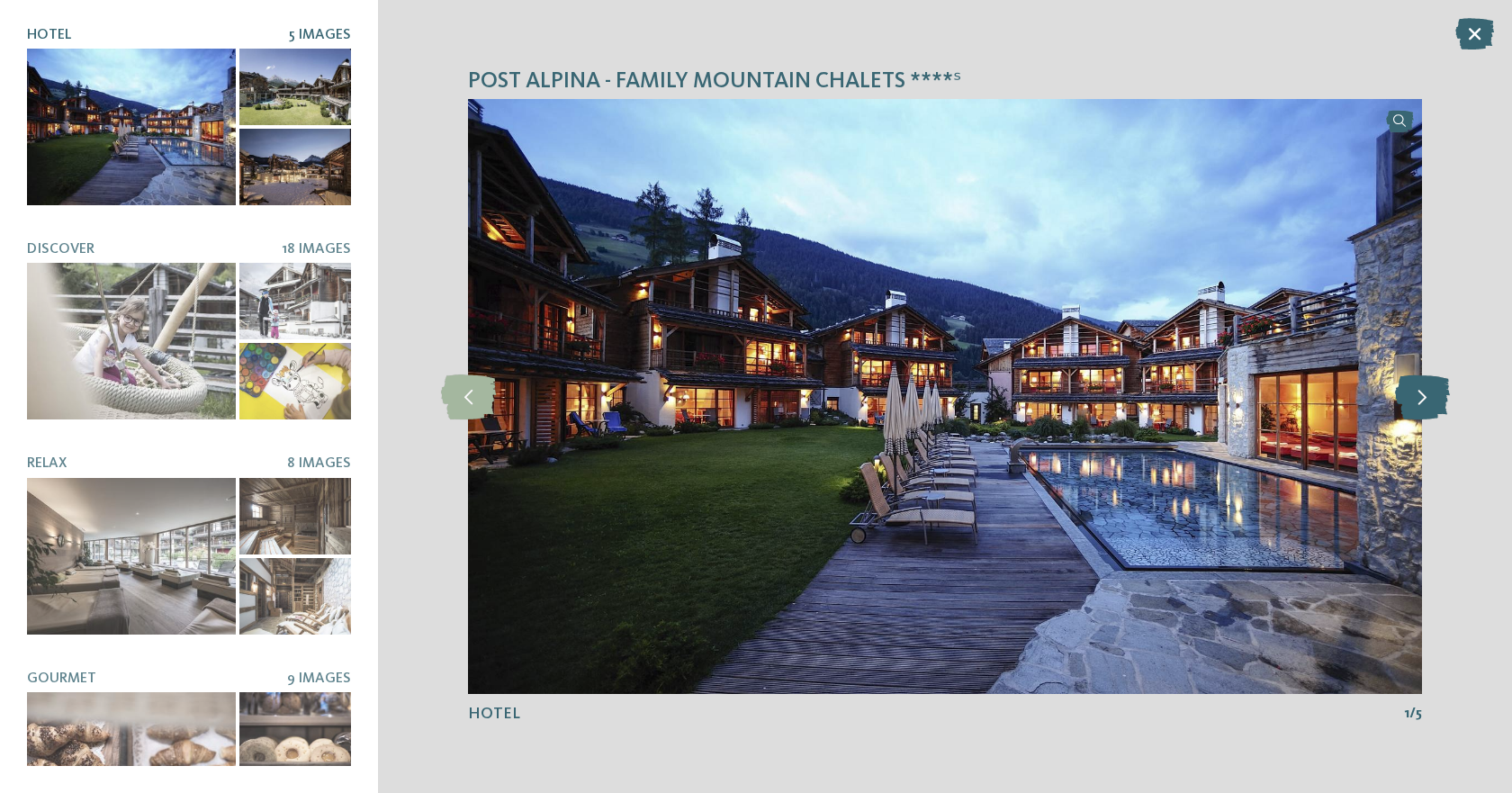
click at [1428, 401] on icon at bounding box center [1422, 397] width 55 height 45
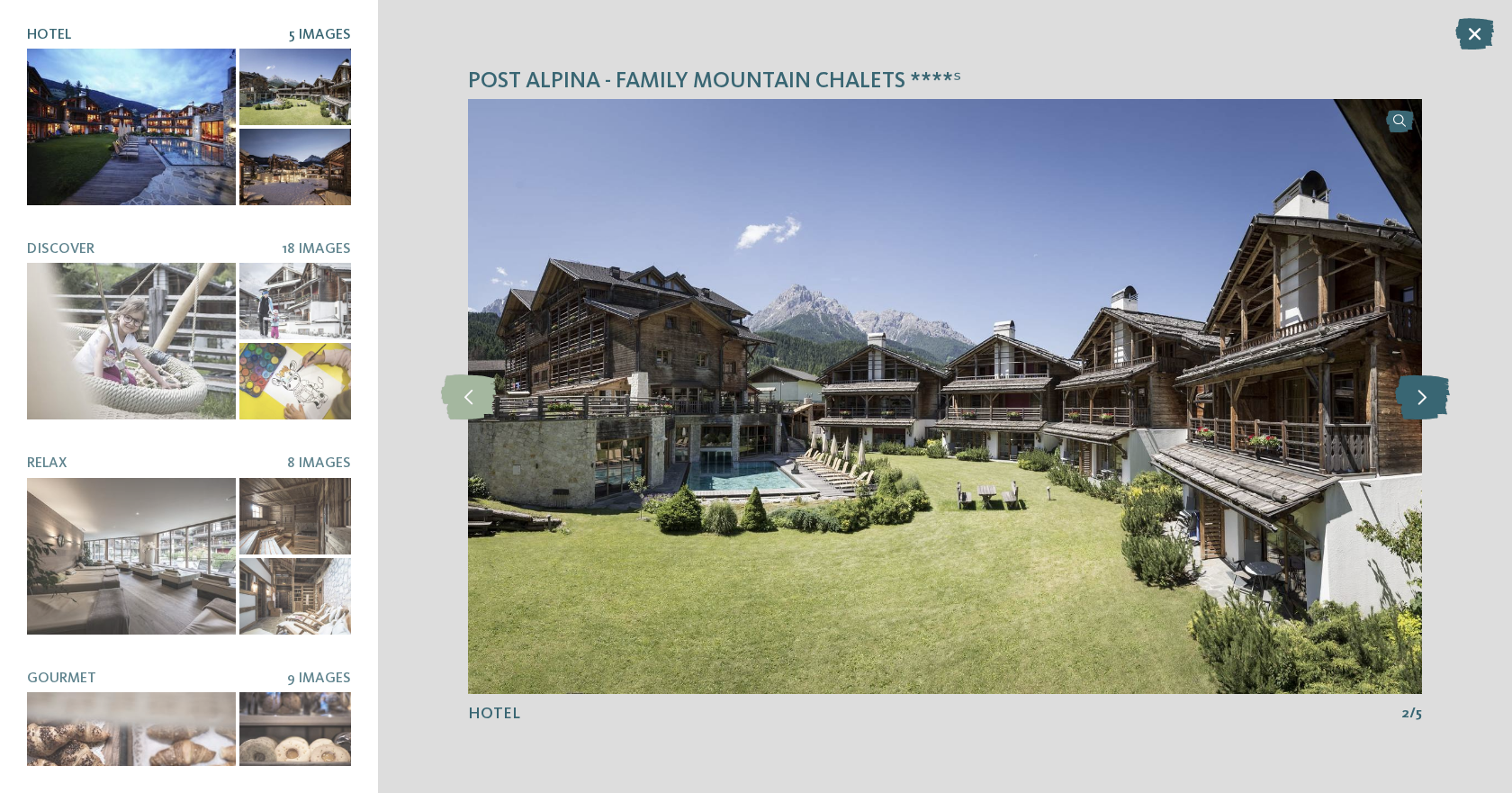
click at [1428, 401] on icon at bounding box center [1422, 397] width 55 height 45
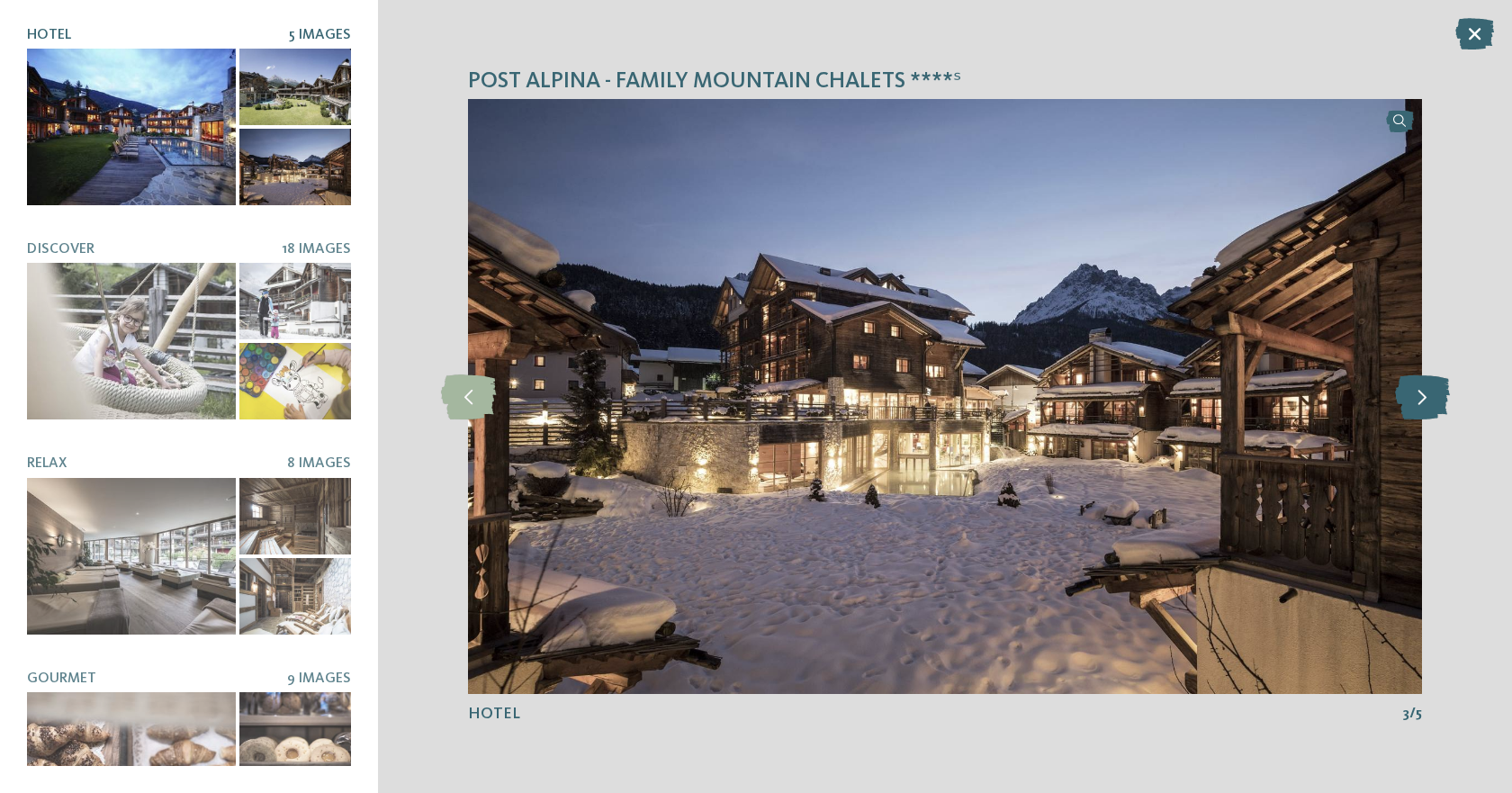
click at [1428, 401] on icon at bounding box center [1422, 397] width 55 height 45
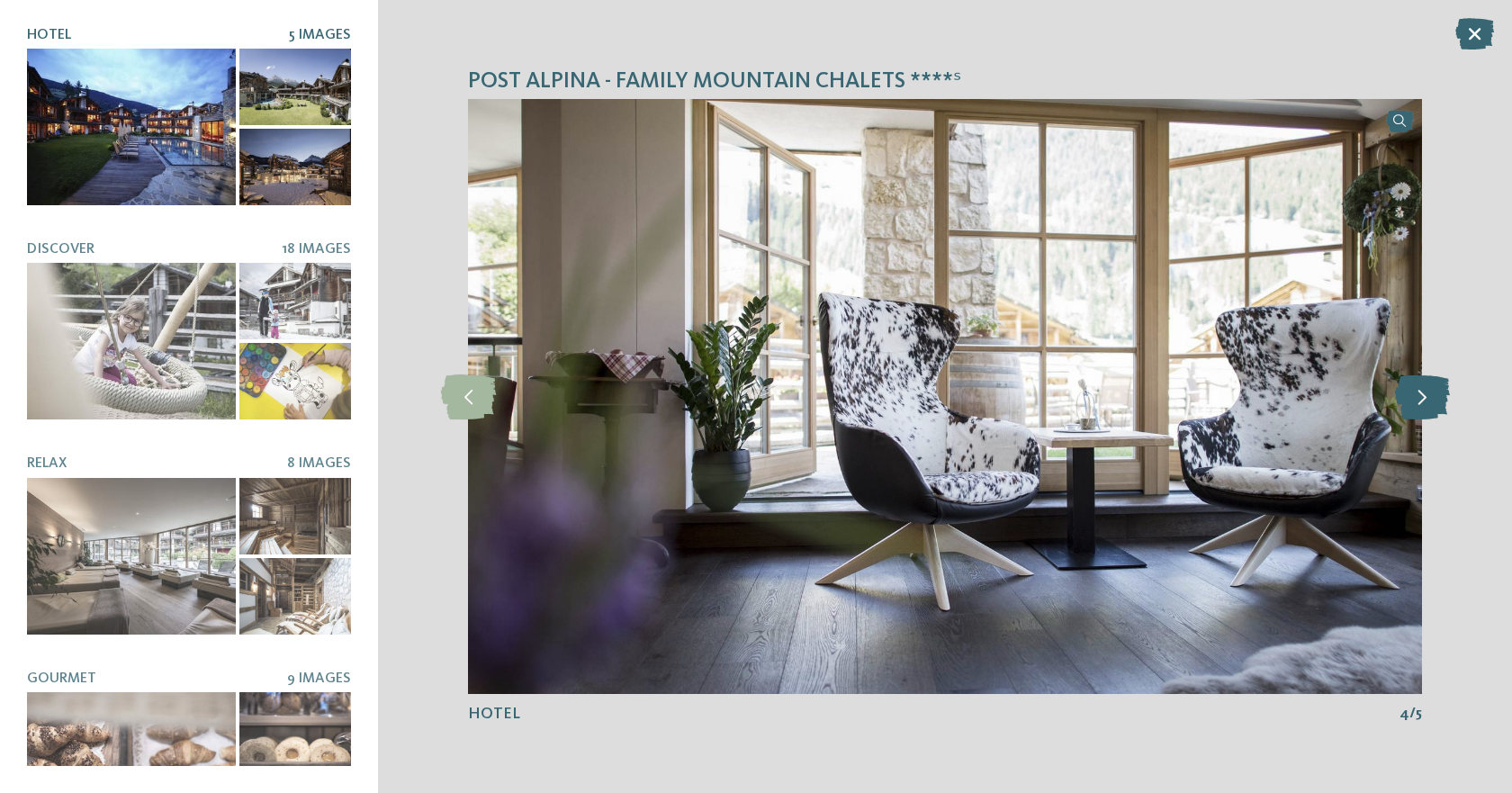
click at [1428, 401] on icon at bounding box center [1422, 397] width 55 height 45
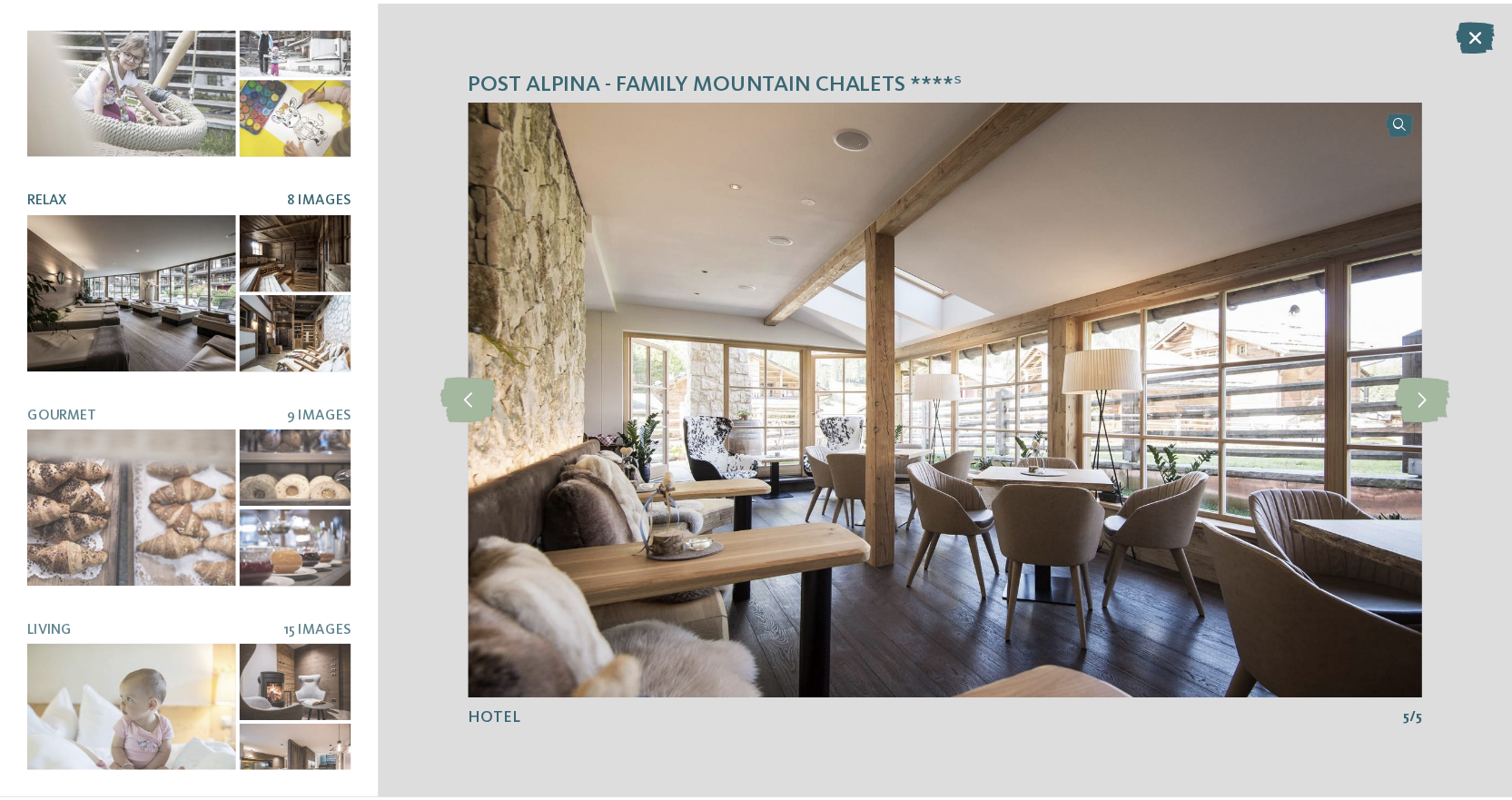
scroll to position [277, 0]
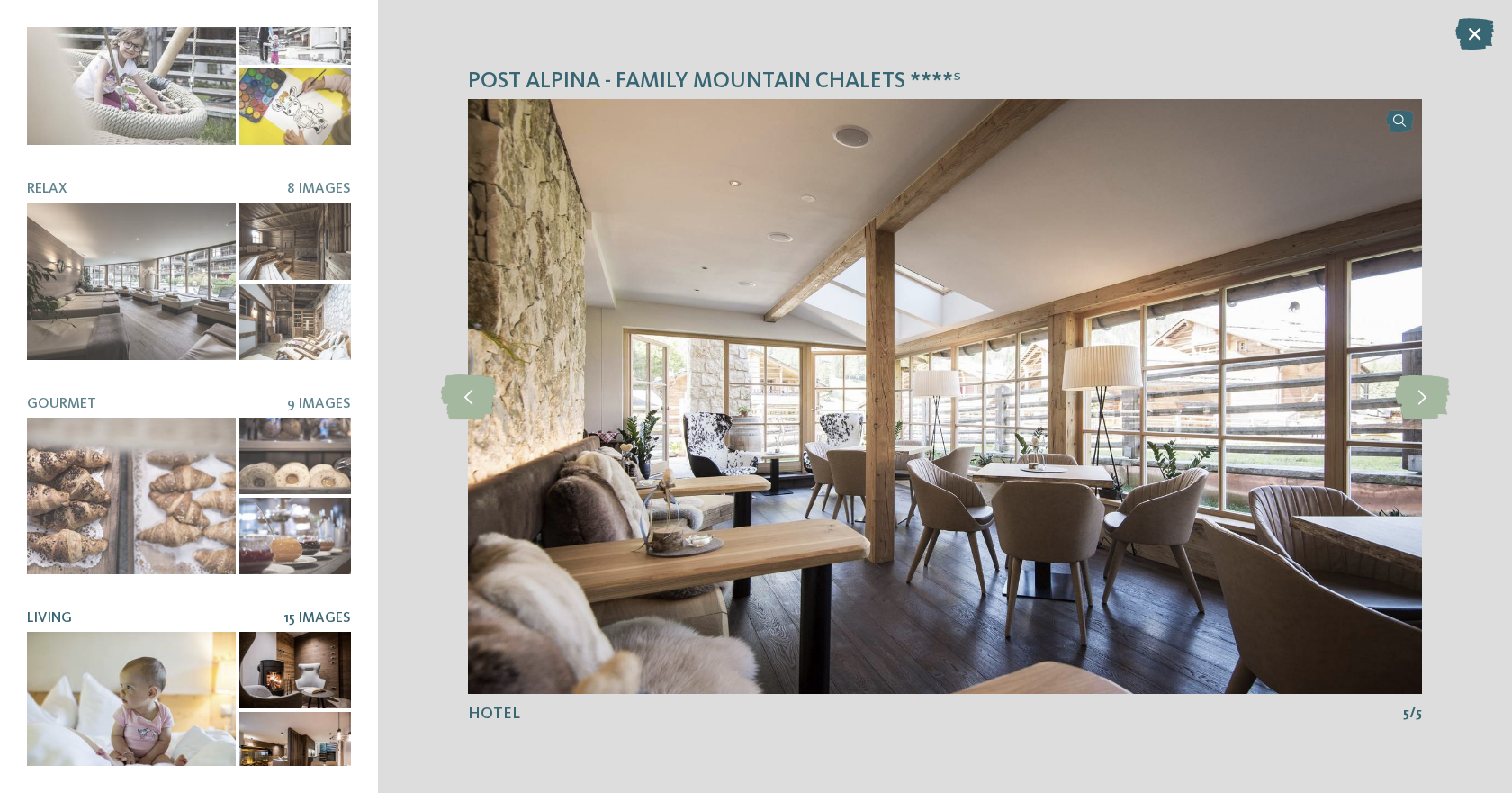
click at [136, 671] on div at bounding box center [131, 710] width 209 height 156
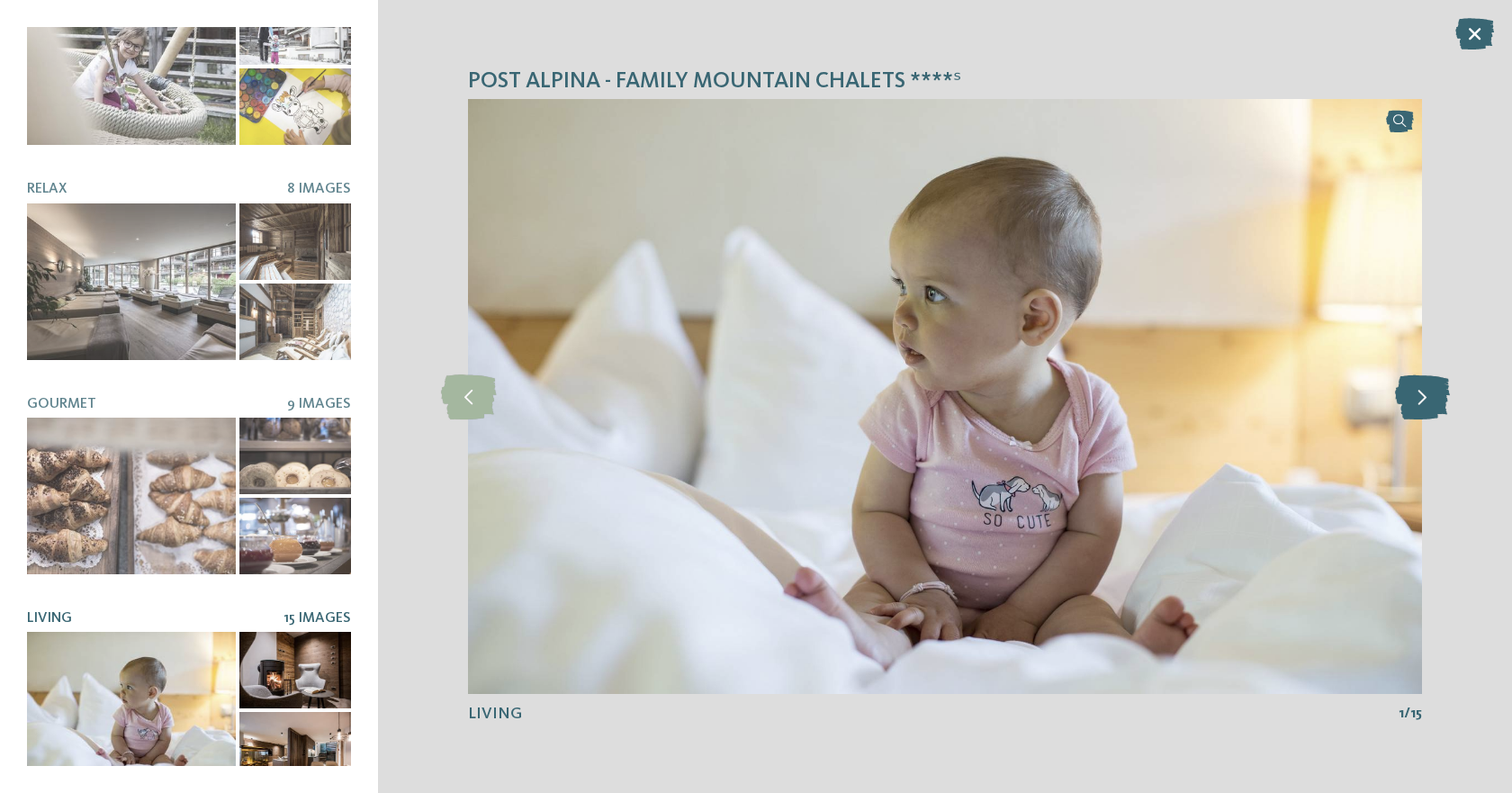
click at [1413, 403] on icon at bounding box center [1422, 397] width 55 height 45
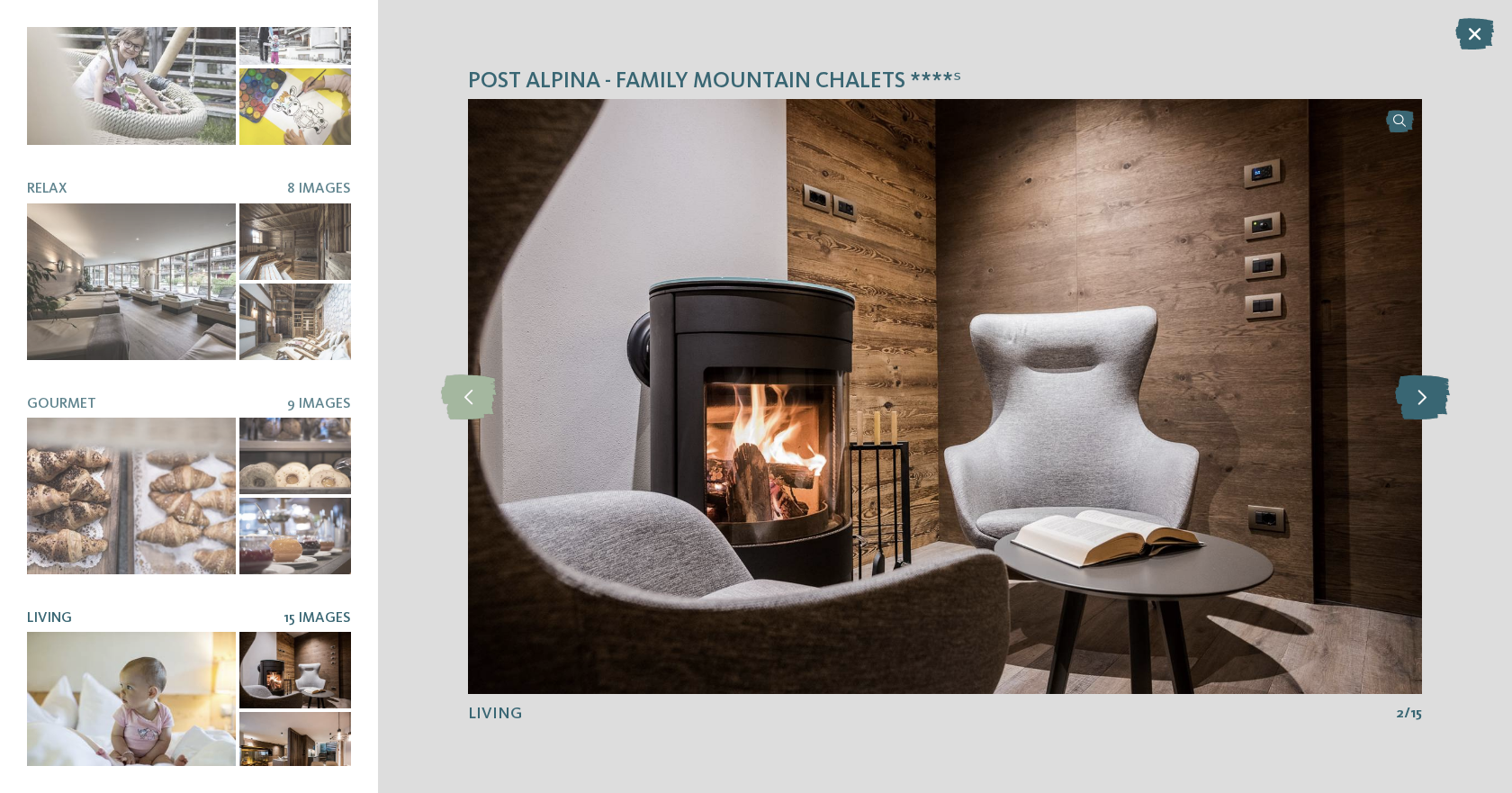
click at [1413, 402] on icon at bounding box center [1422, 397] width 55 height 45
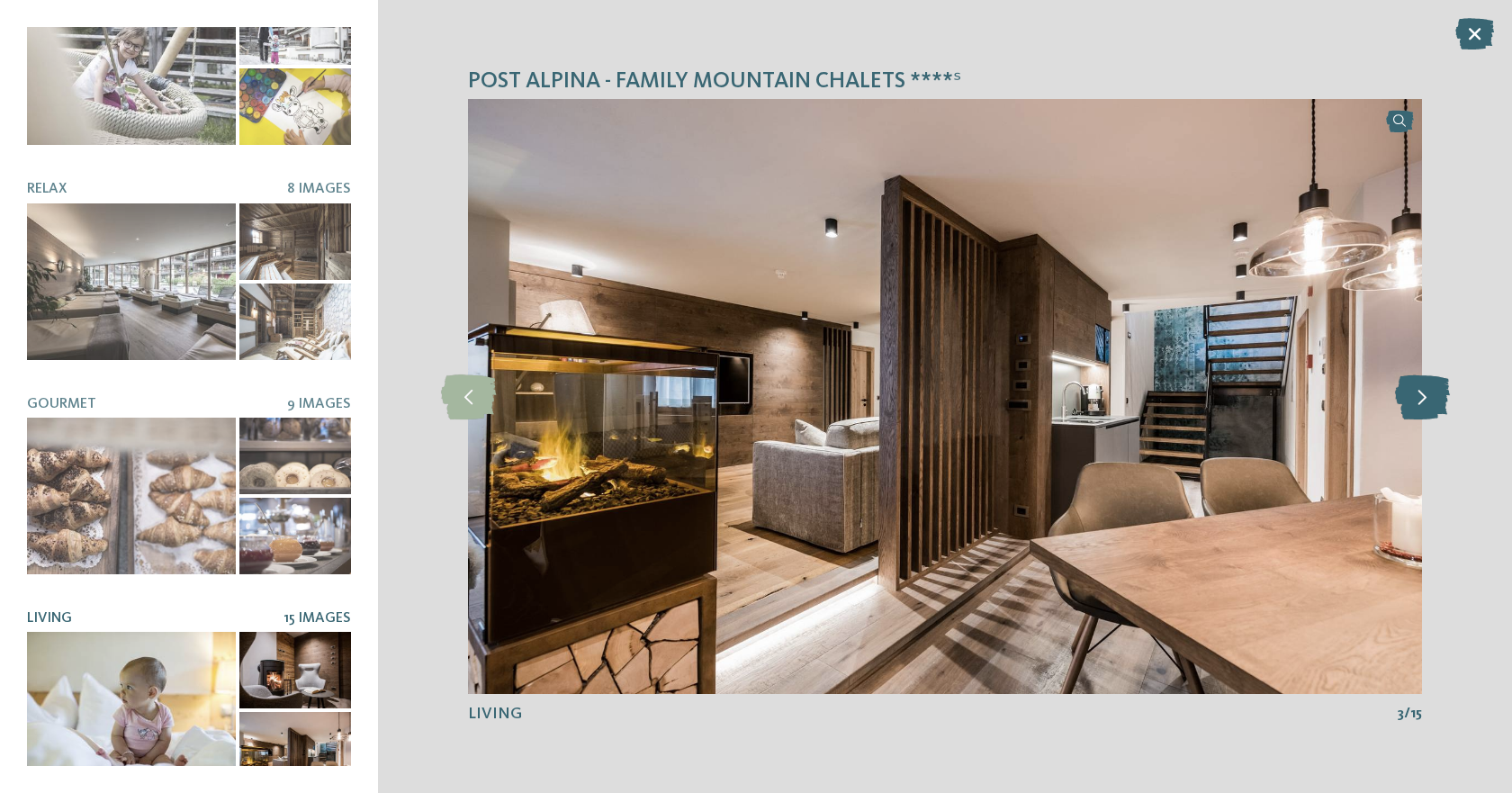
click at [1413, 402] on icon at bounding box center [1422, 397] width 55 height 45
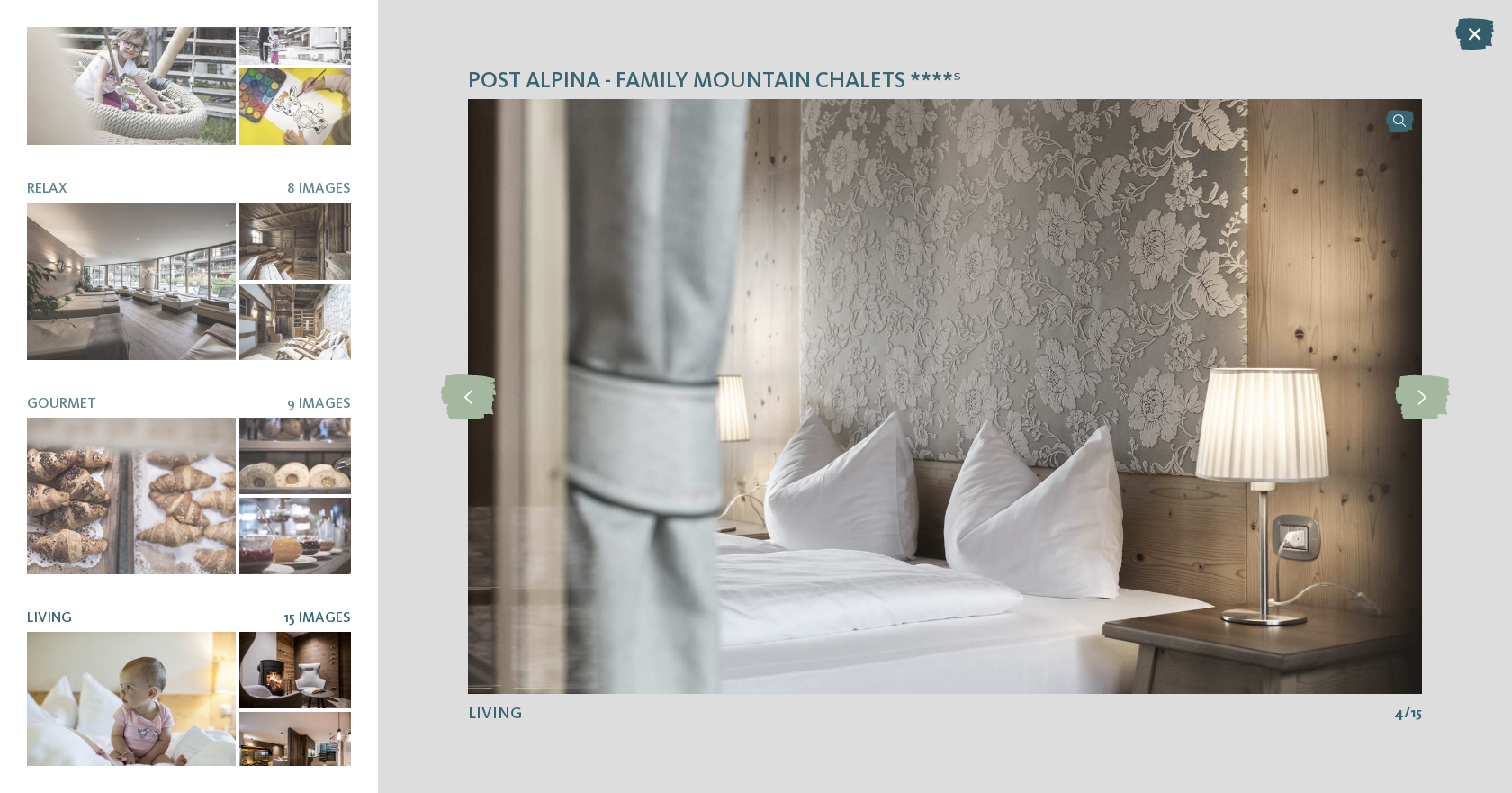
click at [1462, 35] on icon at bounding box center [1475, 34] width 38 height 32
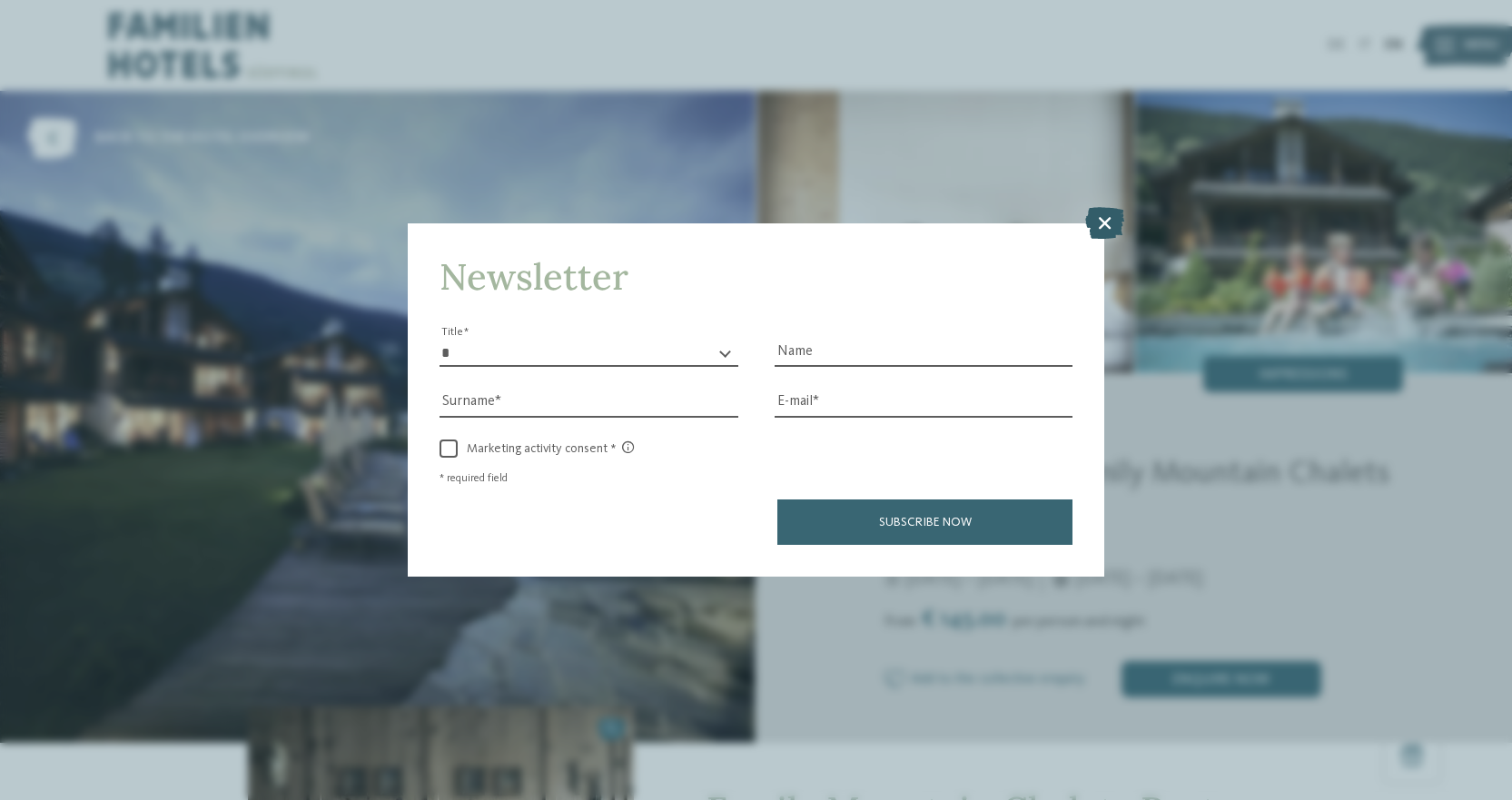
click at [1102, 221] on icon at bounding box center [1105, 222] width 39 height 32
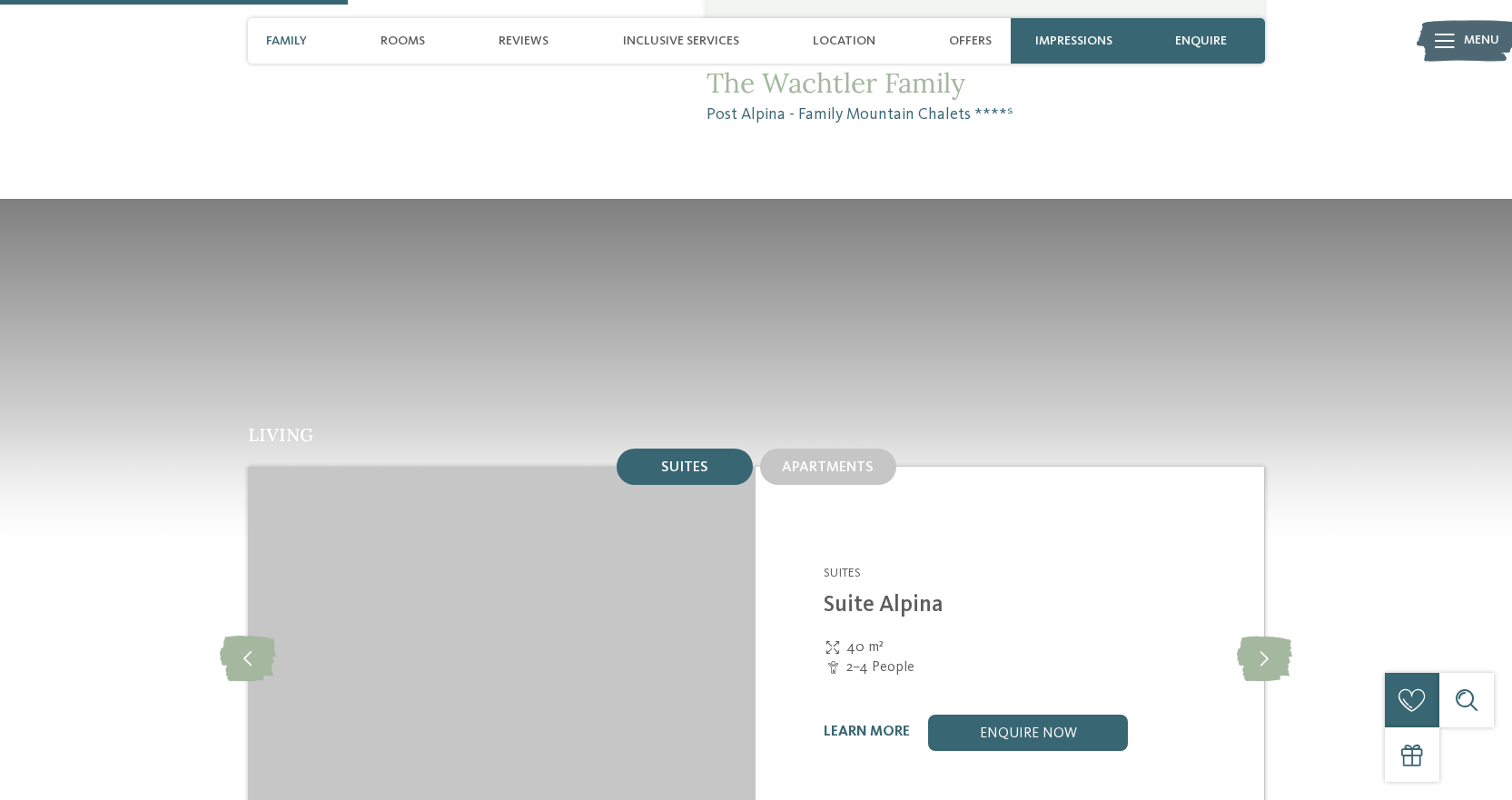
scroll to position [1635, 0]
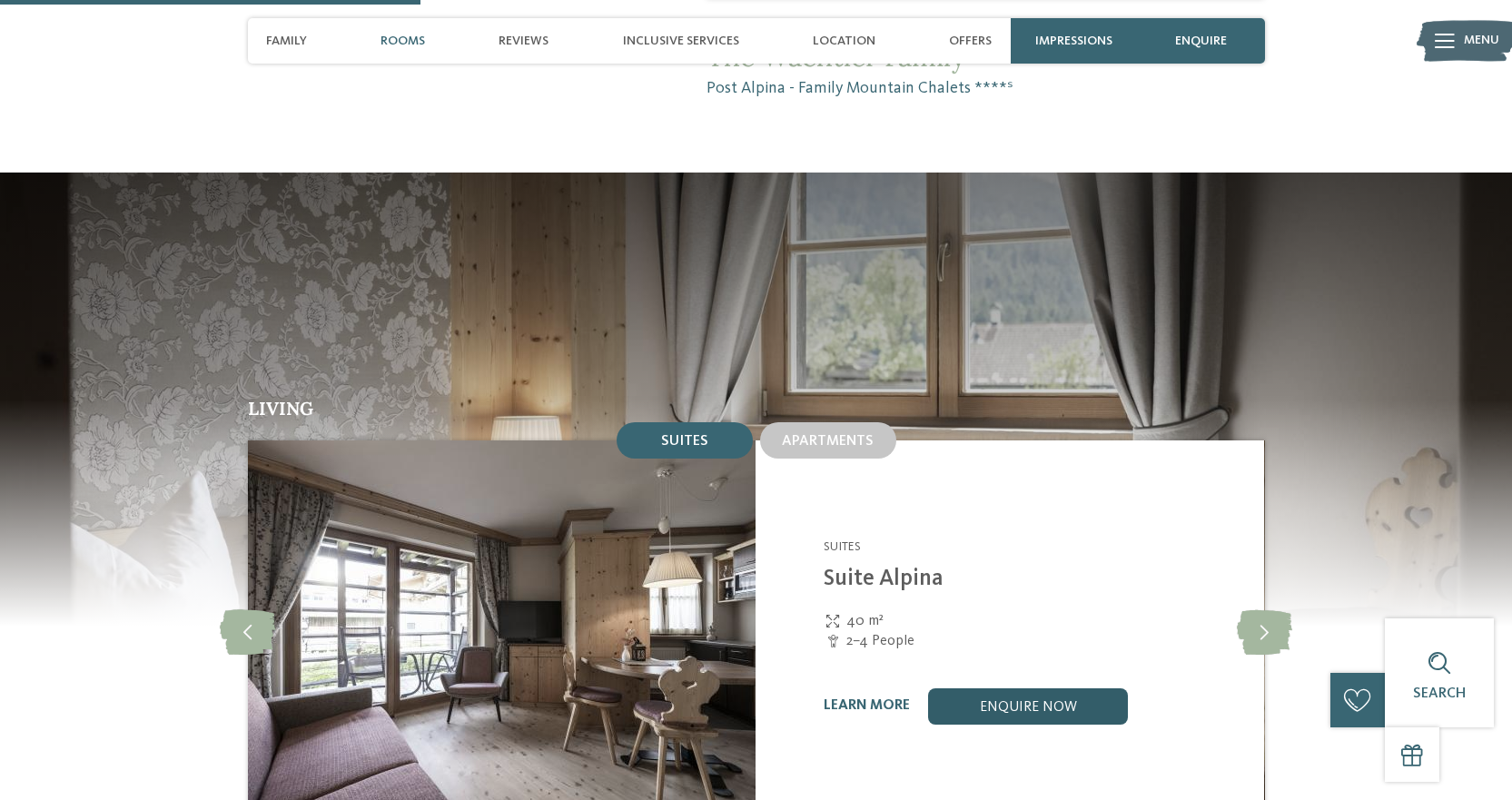
click at [1041, 689] on link "enquire now" at bounding box center [1027, 707] width 200 height 37
